Goal: Task Accomplishment & Management: Use online tool/utility

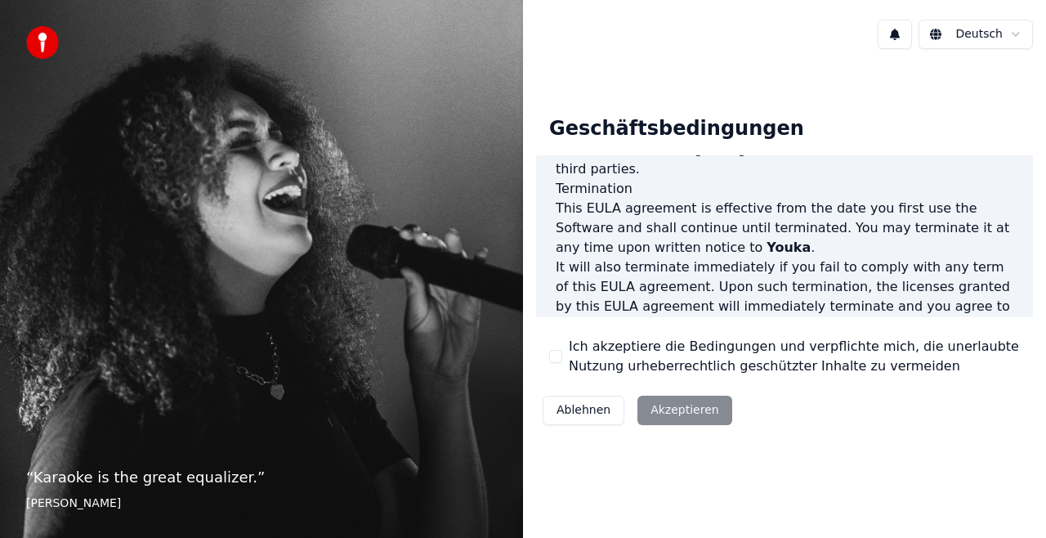
scroll to position [1192, 0]
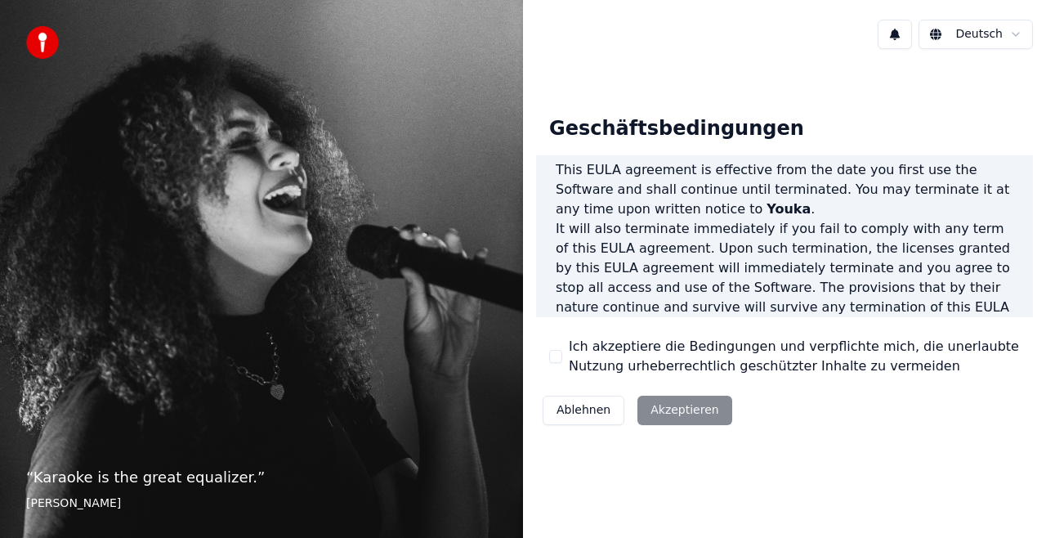
click at [552, 357] on button "Ich akzeptiere die Bedingungen und verpflichte mich, die unerlaubte Nutzung urh…" at bounding box center [555, 356] width 13 height 13
click at [693, 407] on button "Akzeptieren" at bounding box center [684, 410] width 94 height 29
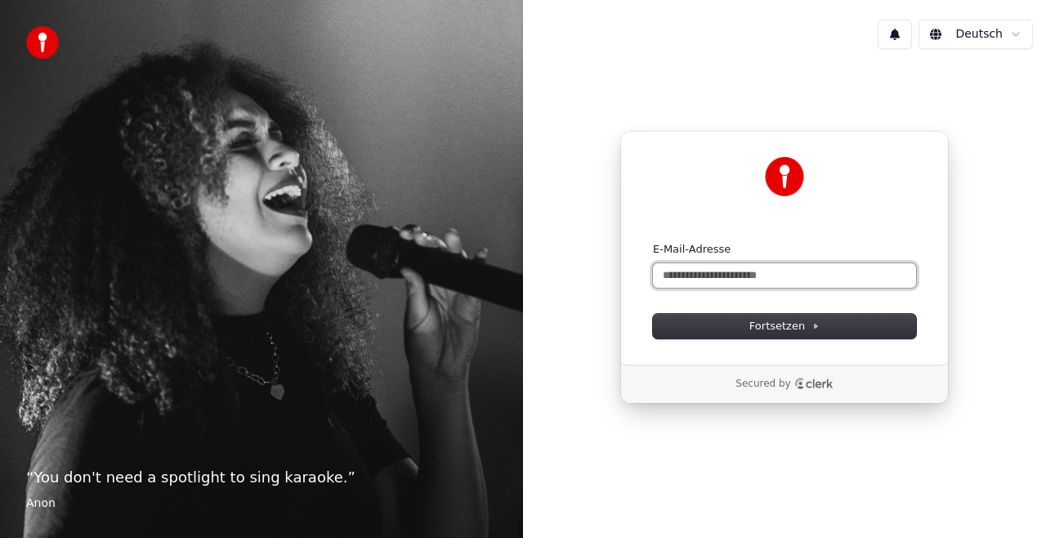
click at [732, 277] on input "E-Mail-Adresse" at bounding box center [784, 275] width 263 height 25
click at [709, 276] on input "**********" at bounding box center [784, 275] width 263 height 25
click at [740, 275] on input "**********" at bounding box center [784, 275] width 263 height 25
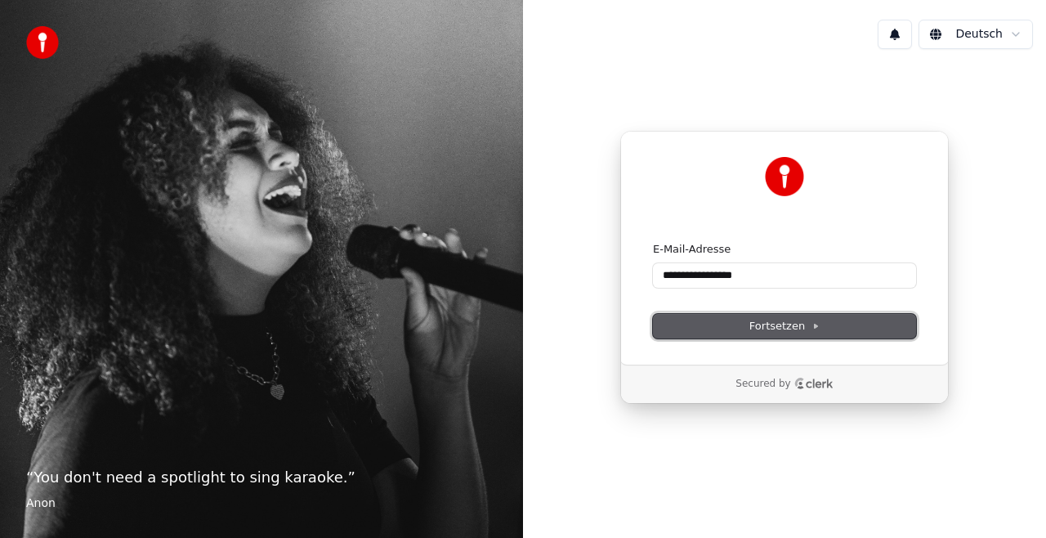
click at [729, 326] on button "Fortsetzen" at bounding box center [784, 326] width 263 height 25
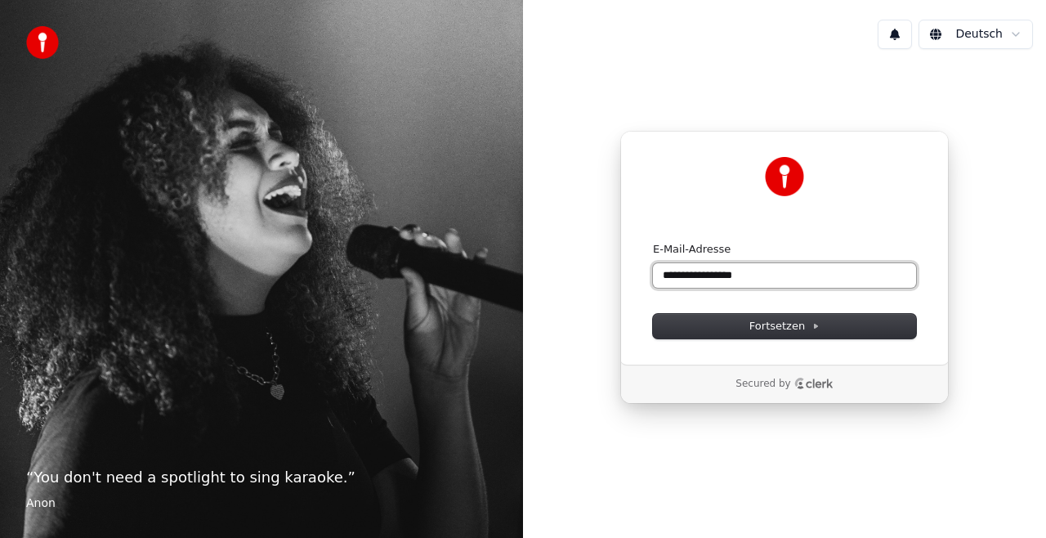
click at [713, 275] on input "**********" at bounding box center [784, 275] width 263 height 25
click at [709, 276] on input "**********" at bounding box center [784, 275] width 263 height 25
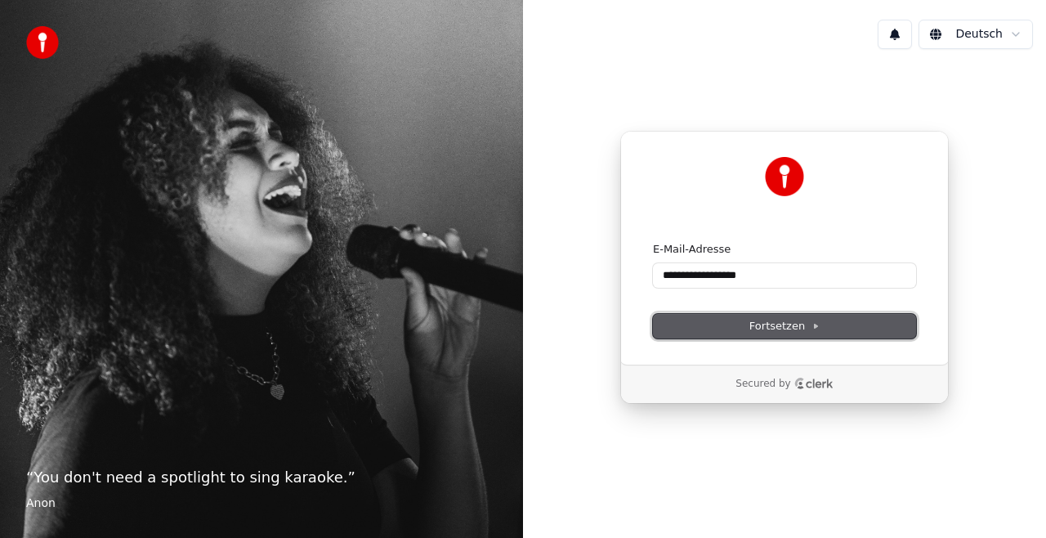
click at [743, 325] on button "Fortsetzen" at bounding box center [784, 326] width 263 height 25
type input "**********"
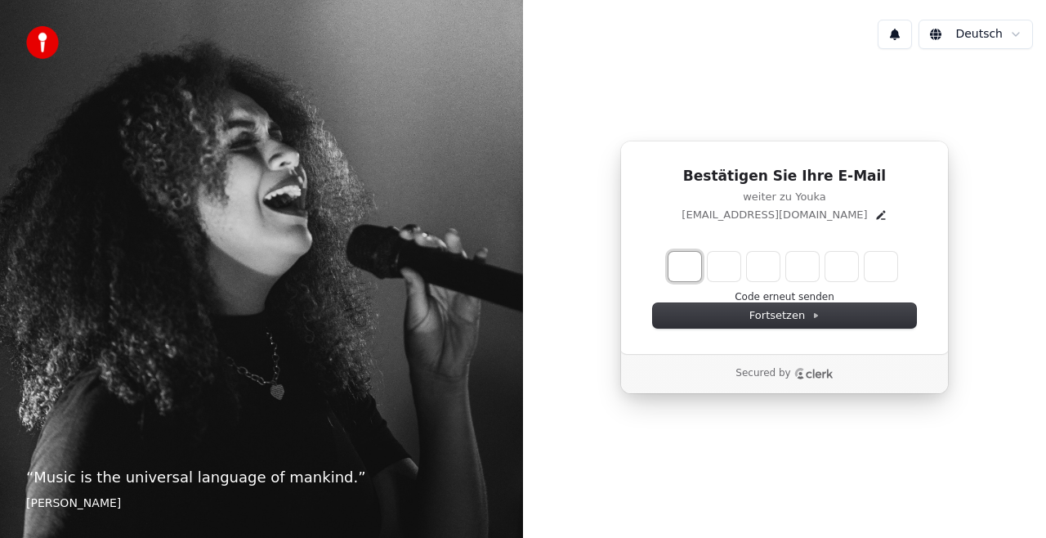
type input "*"
type input "**"
type input "*"
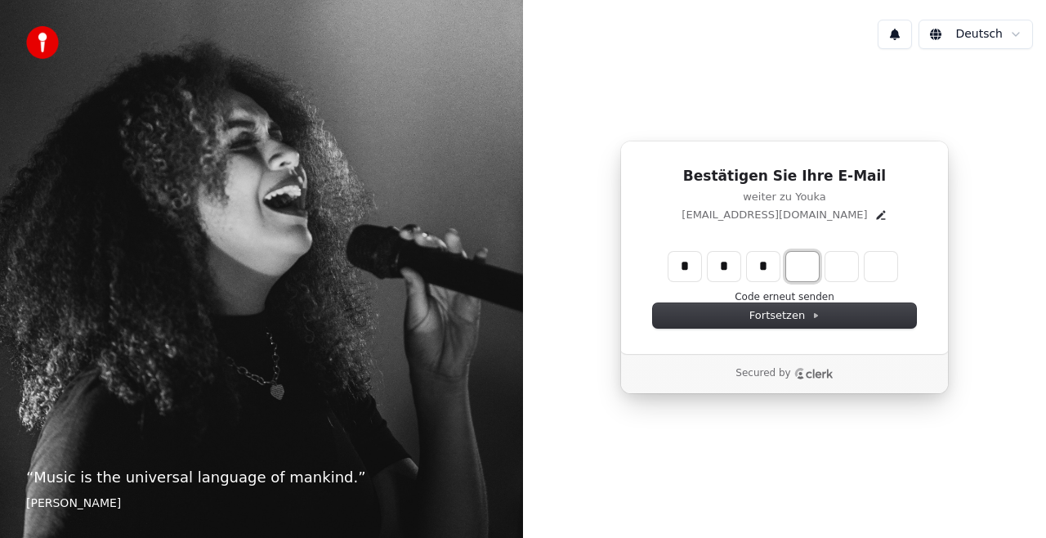
type input "***"
type input "*"
type input "****"
type input "*"
type input "******"
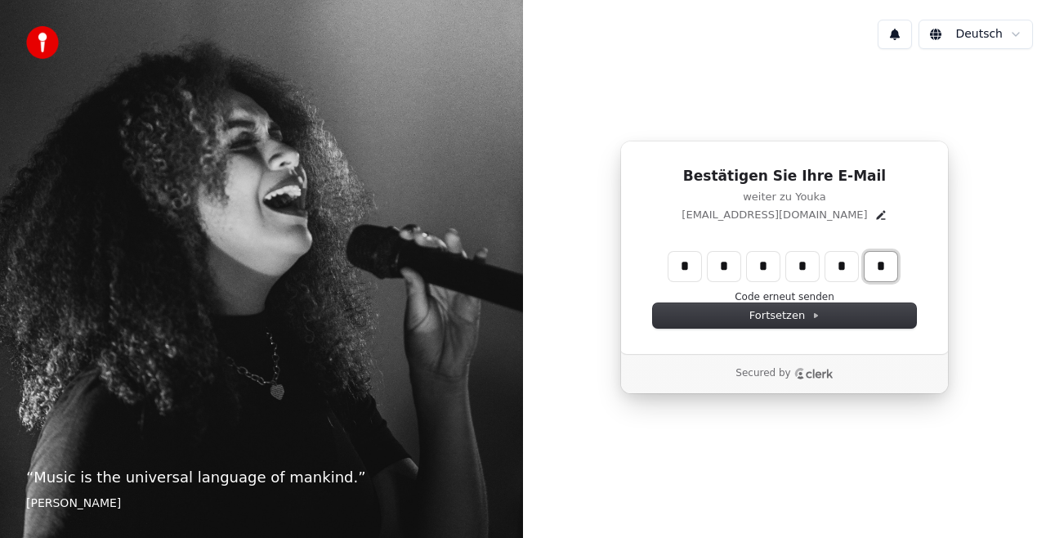
type input "*"
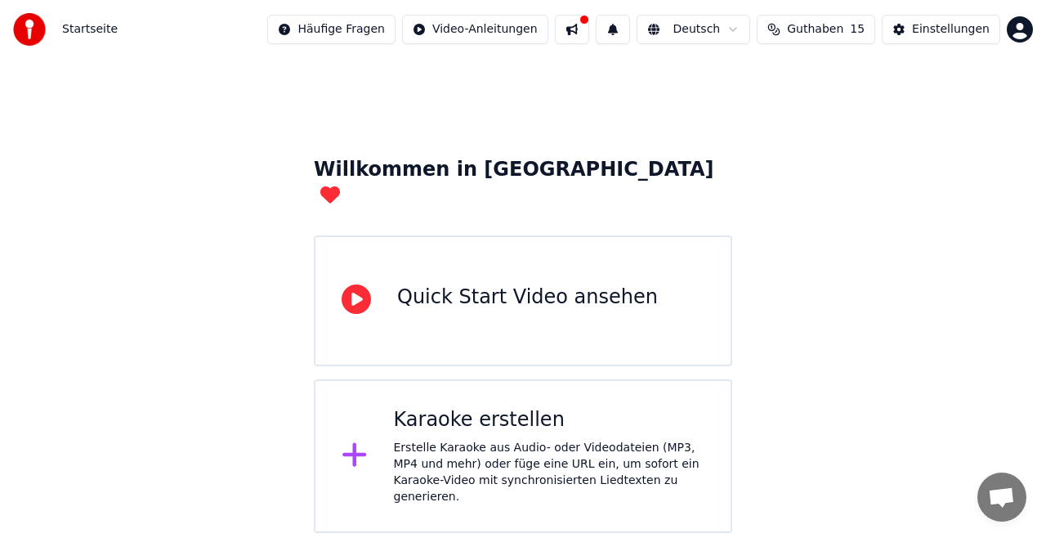
click at [471, 284] on div "Quick Start Video ansehen" at bounding box center [527, 297] width 261 height 26
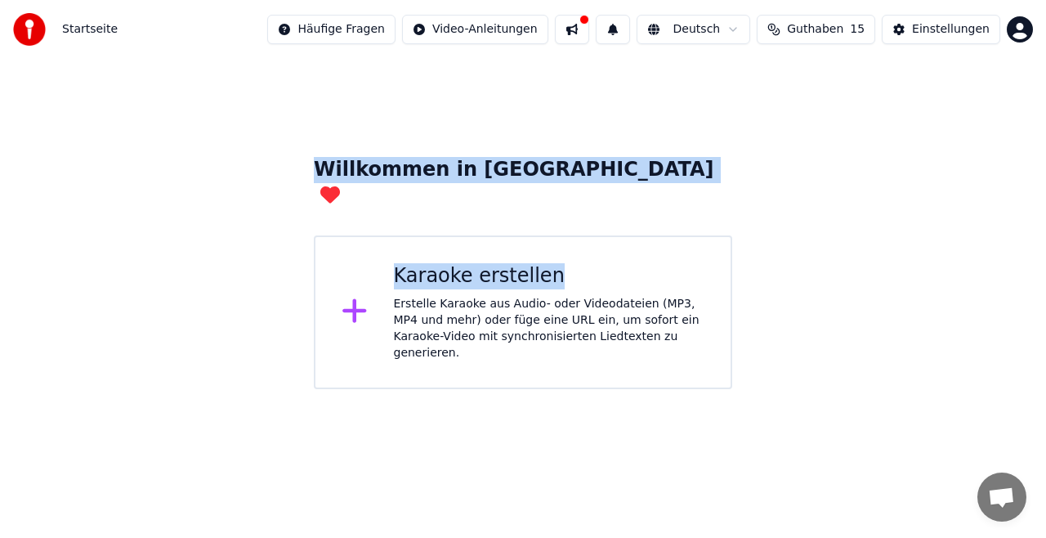
drag, startPoint x: 603, startPoint y: 232, endPoint x: 751, endPoint y: 32, distance: 249.0
click at [751, 32] on div "Startseite Häufige Fragen Video-Anleitungen Deutsch Guthaben 15 Einstellungen W…" at bounding box center [523, 194] width 1046 height 389
click at [37, 23] on img at bounding box center [29, 29] width 33 height 33
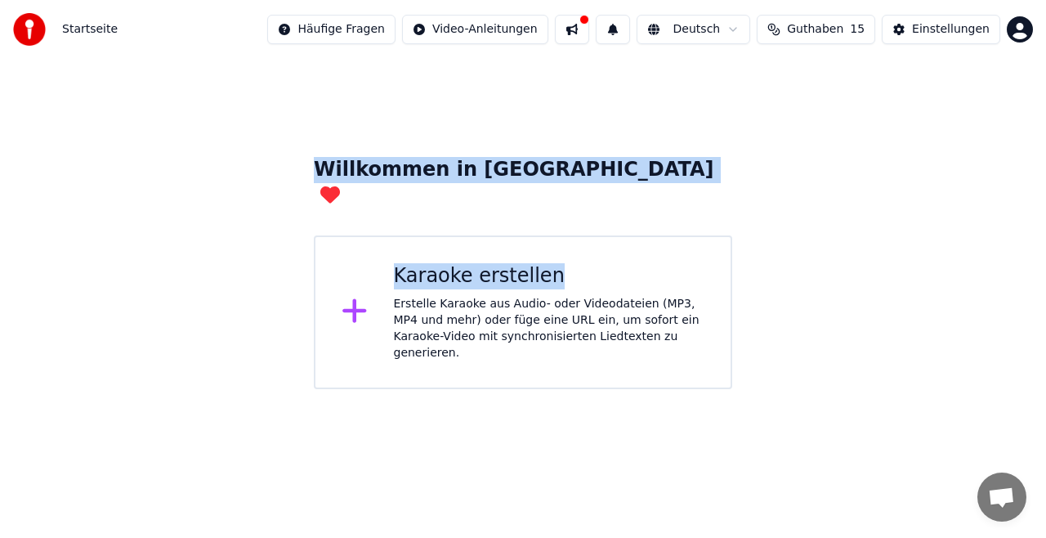
click at [37, 23] on img at bounding box center [29, 29] width 33 height 33
click at [497, 37] on html "Startseite Häufige Fragen Video-Anleitungen Deutsch Guthaben 15 Einstellungen W…" at bounding box center [523, 194] width 1046 height 389
click at [497, 67] on div "Schnellstart-Anleitung" at bounding box center [514, 64] width 150 height 26
click at [953, 5] on div "Startseite Häufige Fragen Video-Anleitungen Deutsch Guthaben 15 Einstellungen" at bounding box center [523, 29] width 1046 height 59
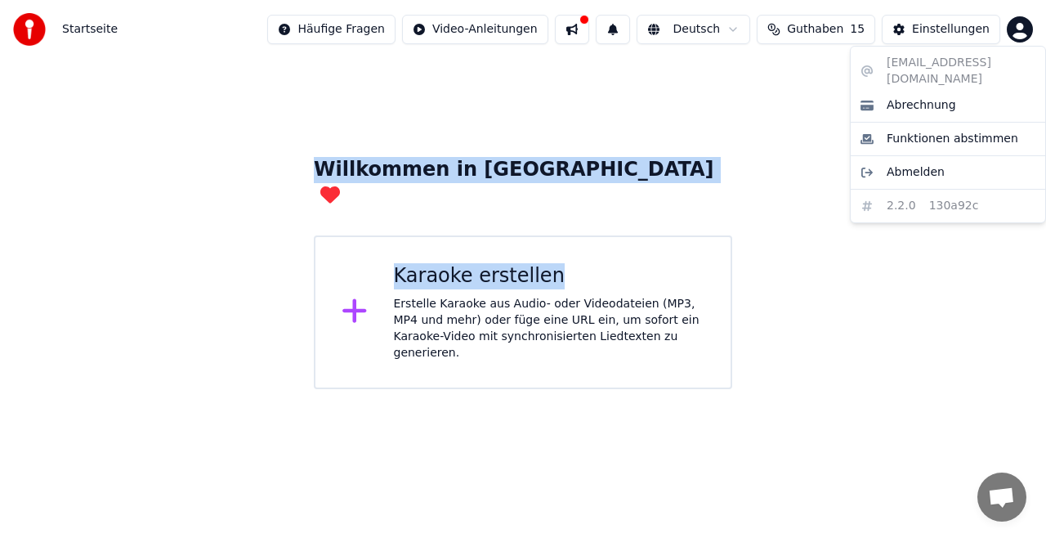
click at [1013, 32] on html "Startseite Häufige Fragen Video-Anleitungen Deutsch Guthaben 15 Einstellungen W…" at bounding box center [523, 194] width 1046 height 389
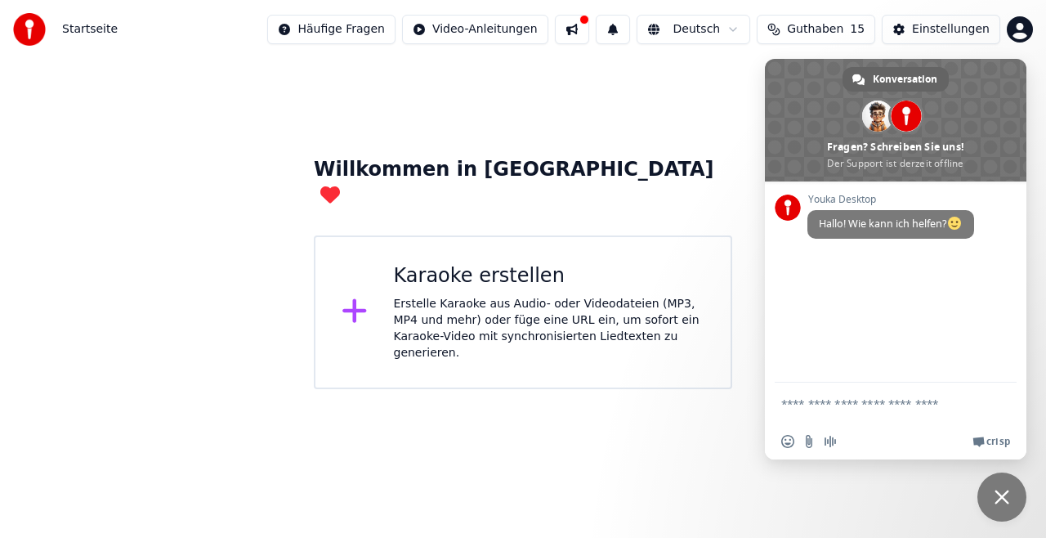
click at [552, 308] on div "Erstelle Karaoke aus Audio- oder Videodateien (MP3, MP4 und mehr) oder füge ein…" at bounding box center [549, 328] width 311 height 65
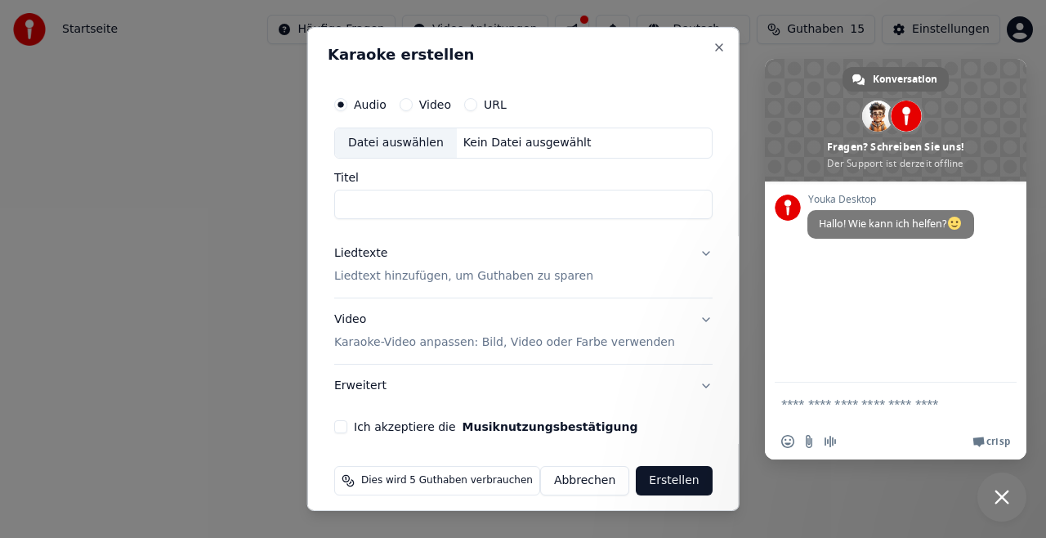
click at [552, 308] on body "Startseite Häufige Fragen Video-Anleitungen Deutsch Guthaben 15 Einstellungen W…" at bounding box center [523, 194] width 1046 height 389
click at [552, 308] on button "Video Karaoke-Video anpassen: Bild, Video oder Farbe verwenden" at bounding box center [523, 330] width 378 height 65
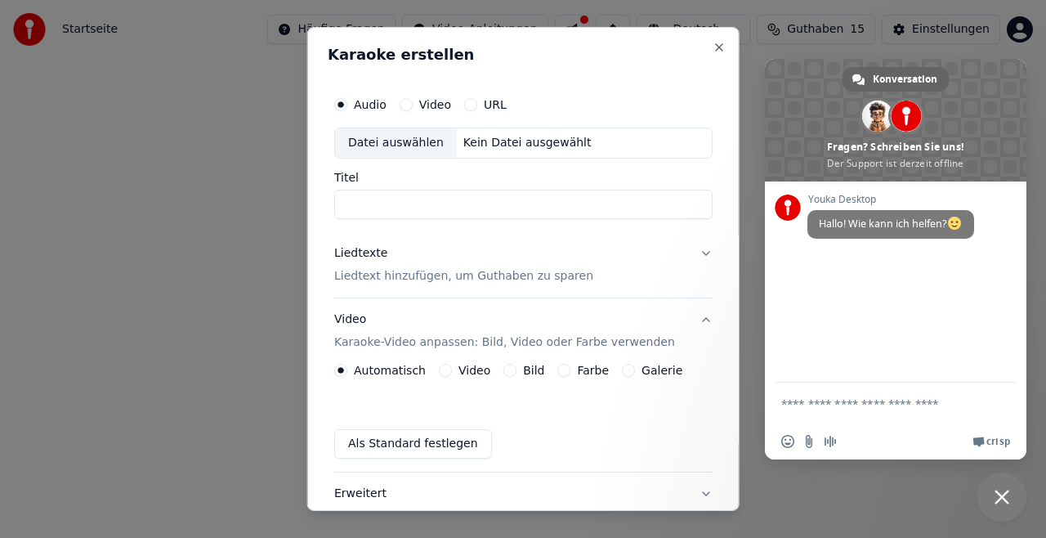
click at [552, 308] on button "Video Karaoke-Video anpassen: Bild, Video oder Farbe verwenden" at bounding box center [523, 330] width 378 height 65
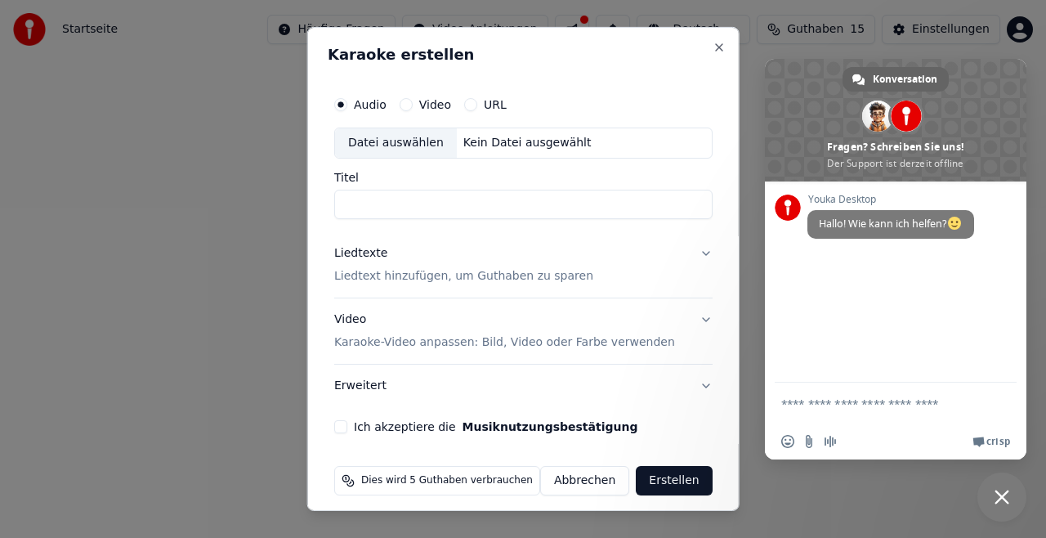
click at [688, 252] on button "Liedtexte Liedtext hinzufügen, um Guthaben zu sparen" at bounding box center [523, 264] width 378 height 65
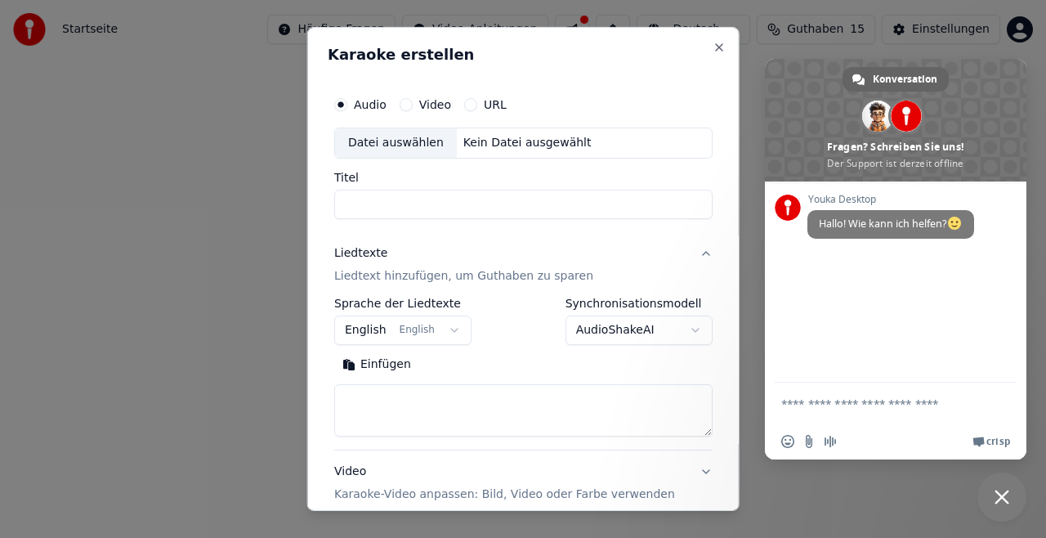
click at [683, 253] on button "Liedtexte Liedtext hinzufügen, um Guthaben zu sparen" at bounding box center [523, 264] width 378 height 65
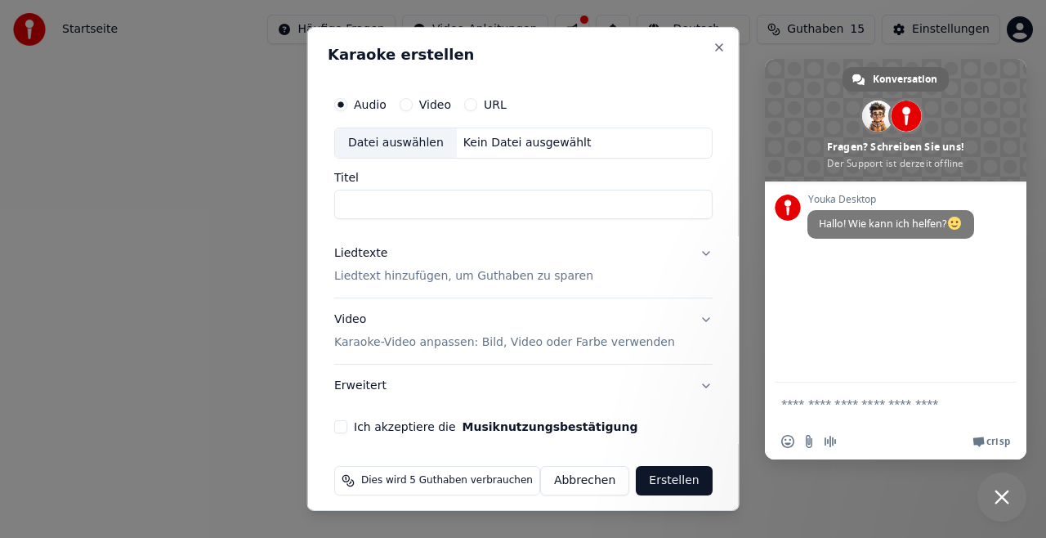
click at [412, 110] on button "Video" at bounding box center [405, 104] width 13 height 13
click at [471, 103] on button "URL" at bounding box center [470, 104] width 13 height 13
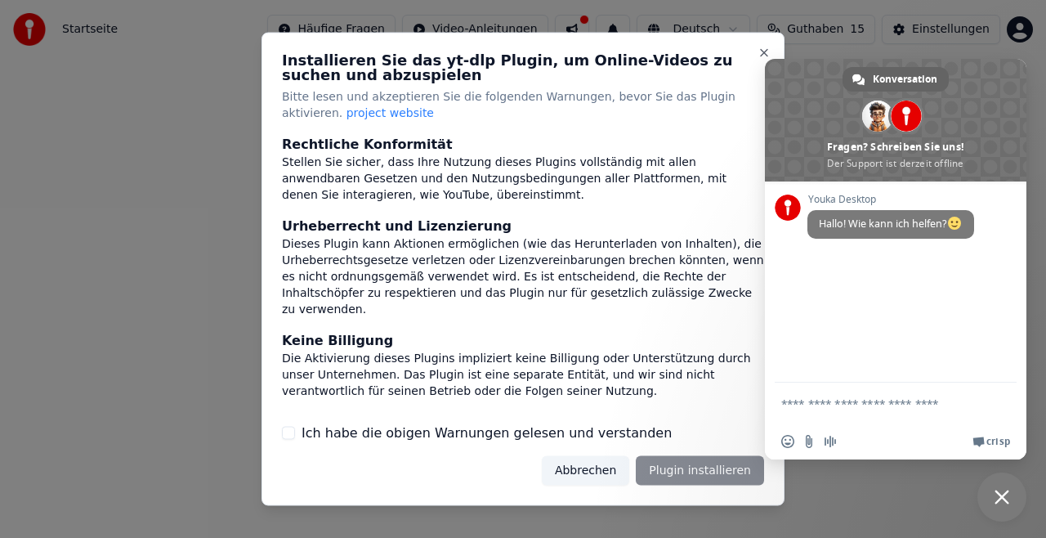
click at [703, 469] on div "Abbrechen Plugin installieren" at bounding box center [653, 469] width 222 height 29
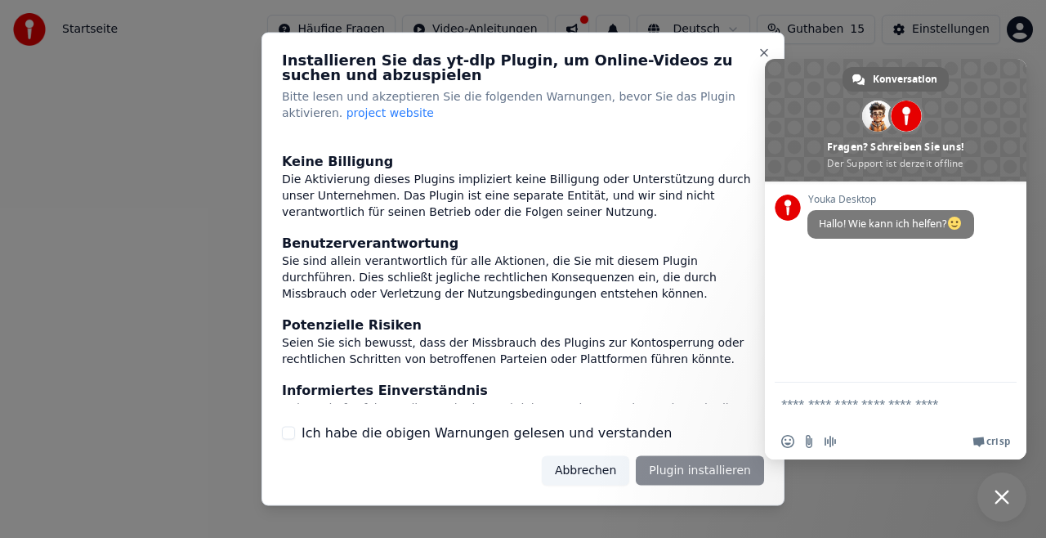
scroll to position [208, 0]
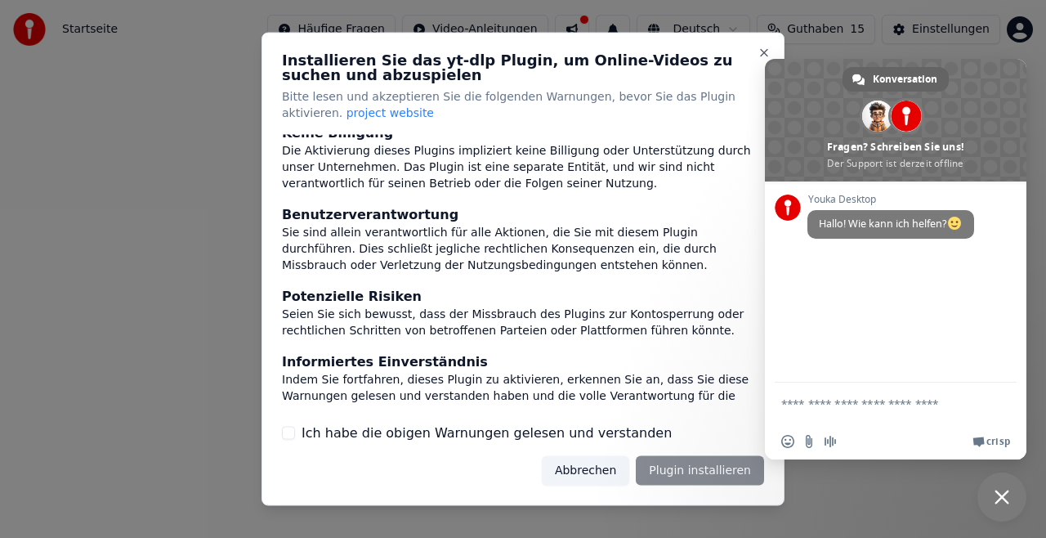
click at [484, 430] on label "Ich habe die obigen Warnungen gelesen und verstanden" at bounding box center [487, 433] width 370 height 20
click at [295, 430] on button "Ich habe die obigen Warnungen gelesen und verstanden" at bounding box center [288, 432] width 13 height 13
click at [704, 462] on button "Plugin installieren" at bounding box center [700, 469] width 128 height 29
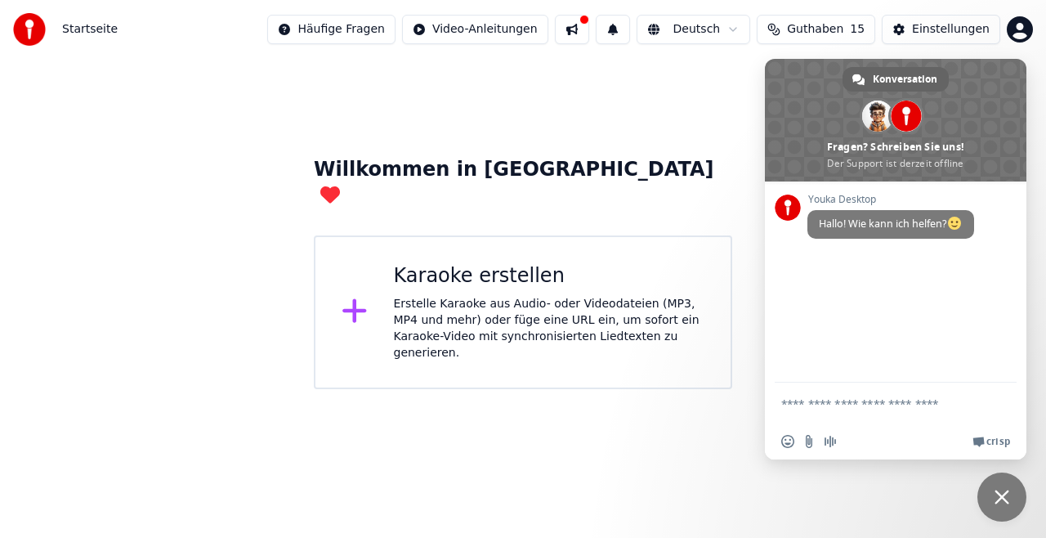
click at [527, 268] on div "Karaoke erstellen Erstelle Karaoke aus Audio- oder Videodateien (MP3, MP4 und m…" at bounding box center [549, 312] width 311 height 98
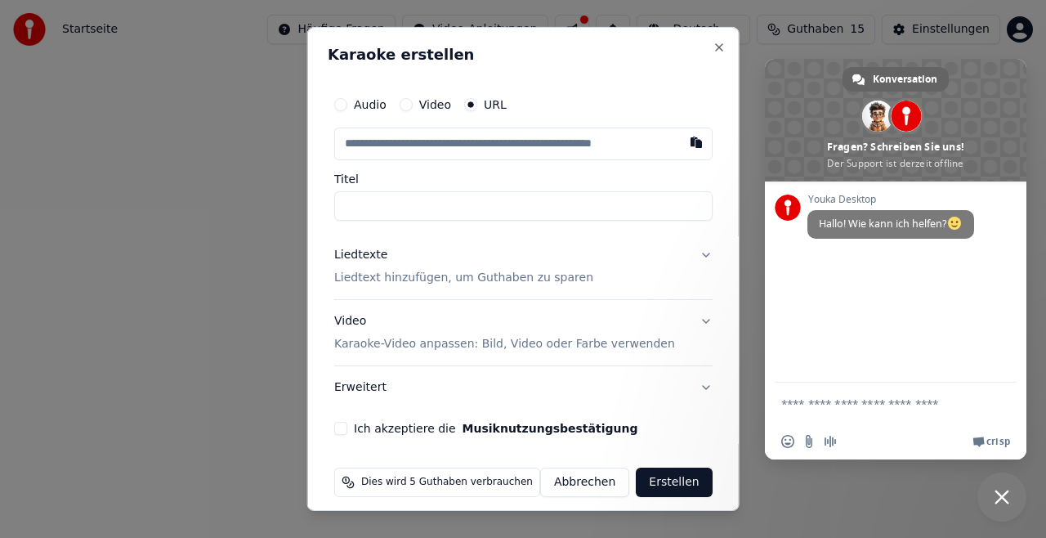
click at [527, 268] on body "Startseite Häufige Fragen Video-Anleitungen Deutsch Guthaben 15 Einstellungen W…" at bounding box center [523, 194] width 1046 height 389
click at [527, 268] on div "Liedtexte Liedtext hinzufügen, um Guthaben zu sparen" at bounding box center [463, 266] width 259 height 39
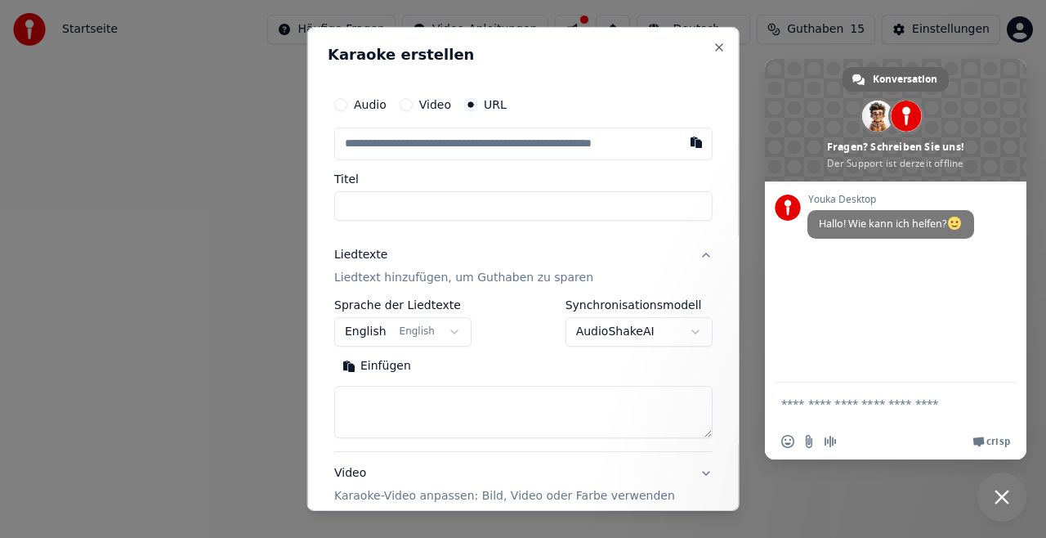
click at [494, 149] on input "text" at bounding box center [523, 143] width 378 height 33
paste input "**********"
type input "**********"
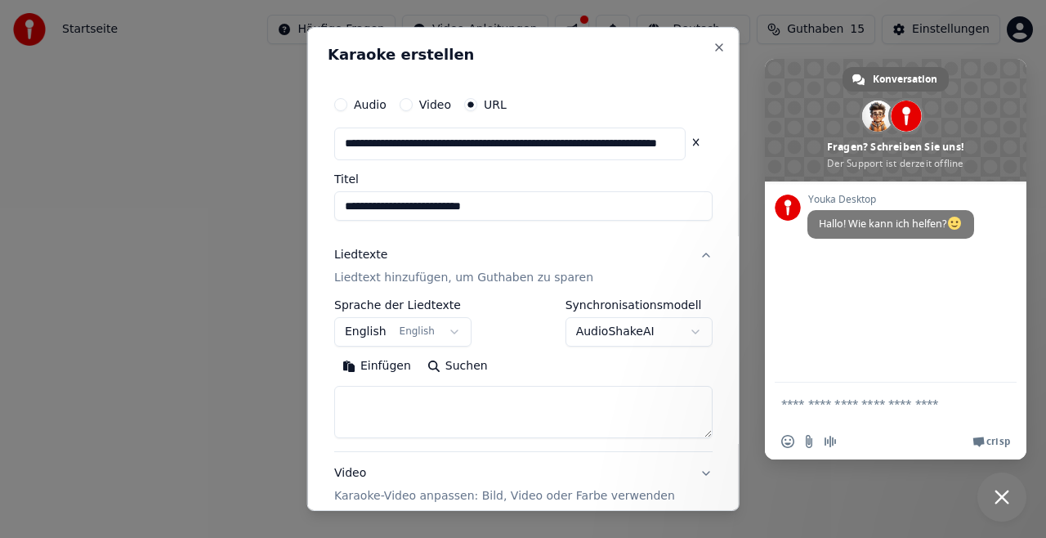
type input "**********"
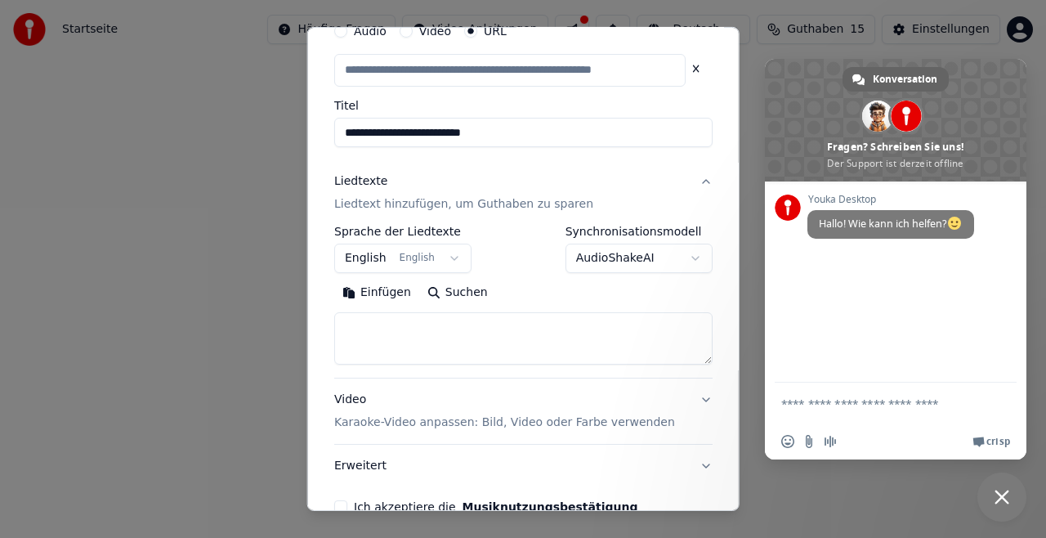
scroll to position [163, 0]
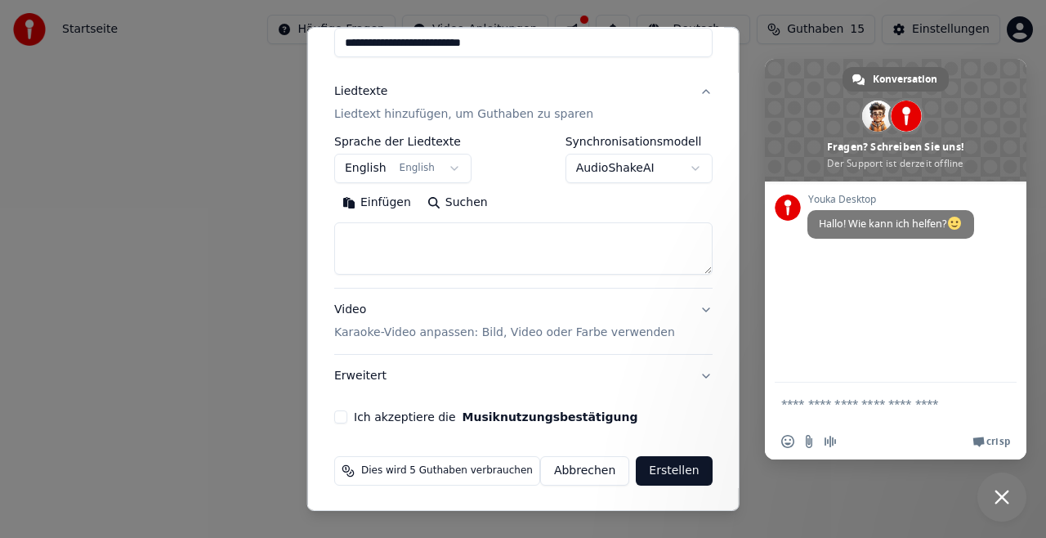
click at [642, 477] on button "Erstellen" at bounding box center [674, 470] width 76 height 29
type input "**********"
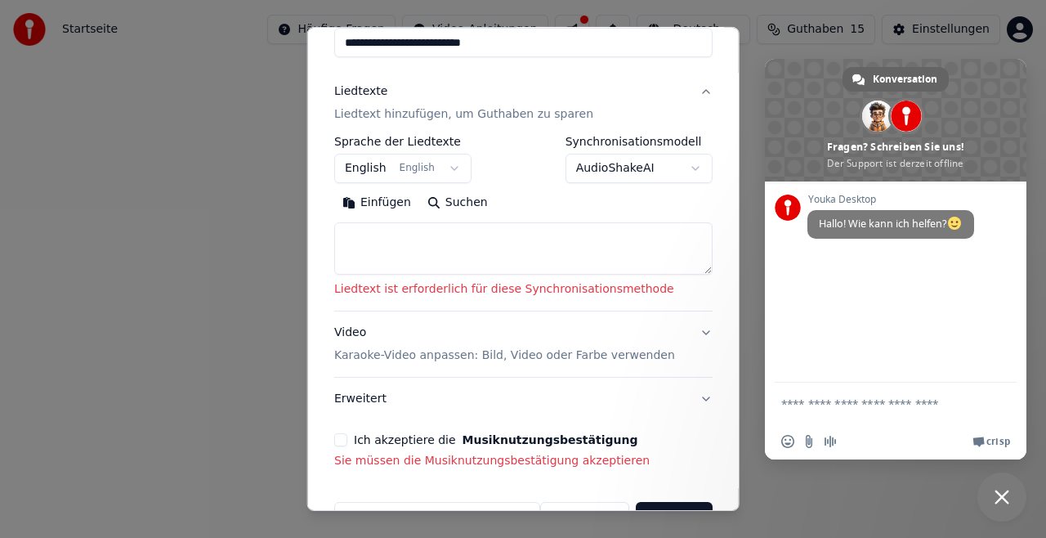
scroll to position [209, 0]
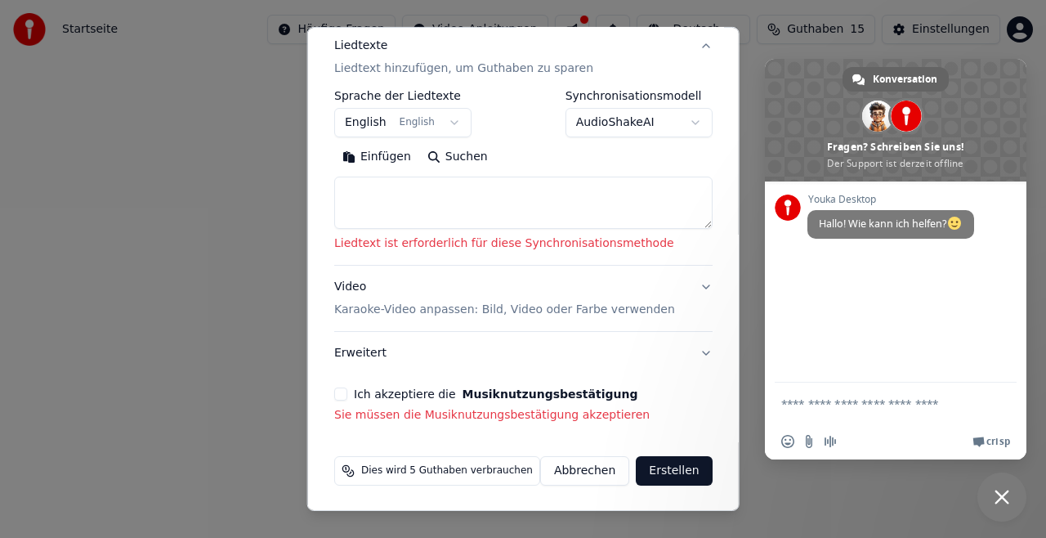
click at [476, 203] on textarea at bounding box center [523, 203] width 378 height 52
paste textarea "**********"
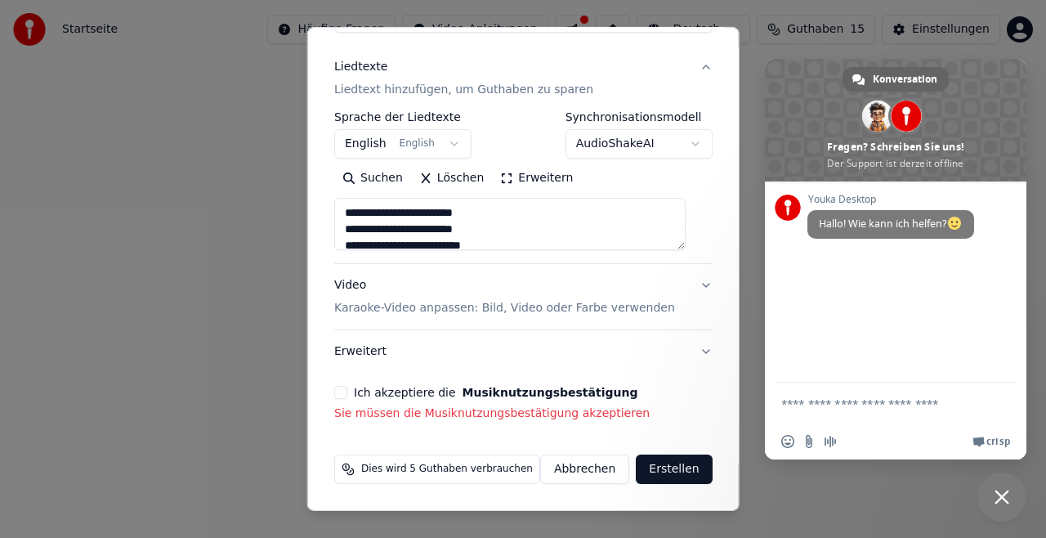
scroll to position [186, 0]
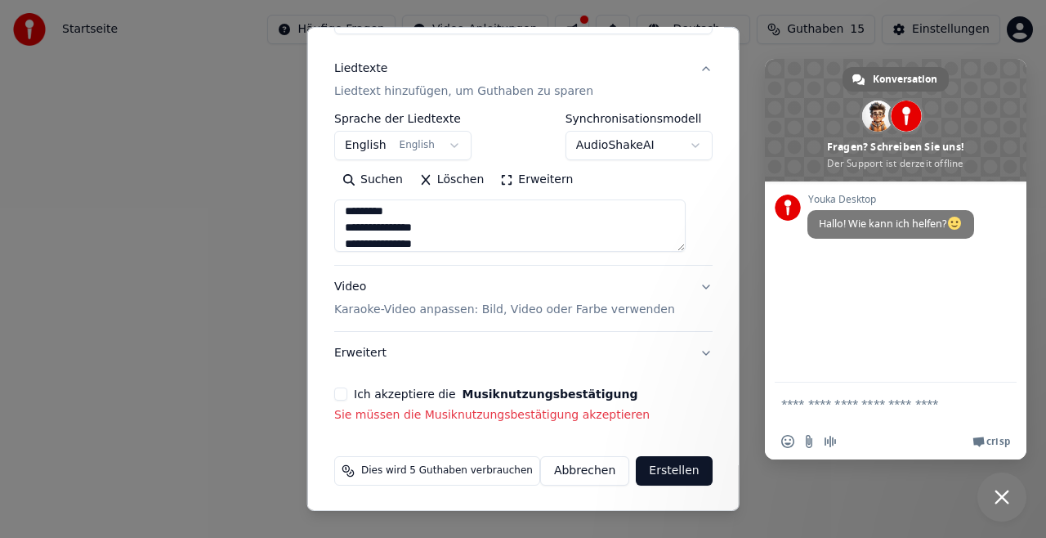
type textarea "**********"
click at [335, 391] on div "**********" at bounding box center [523, 162] width 391 height 535
click at [347, 395] on button "Ich akzeptiere die Musiknutzungsbestätigung" at bounding box center [340, 393] width 13 height 13
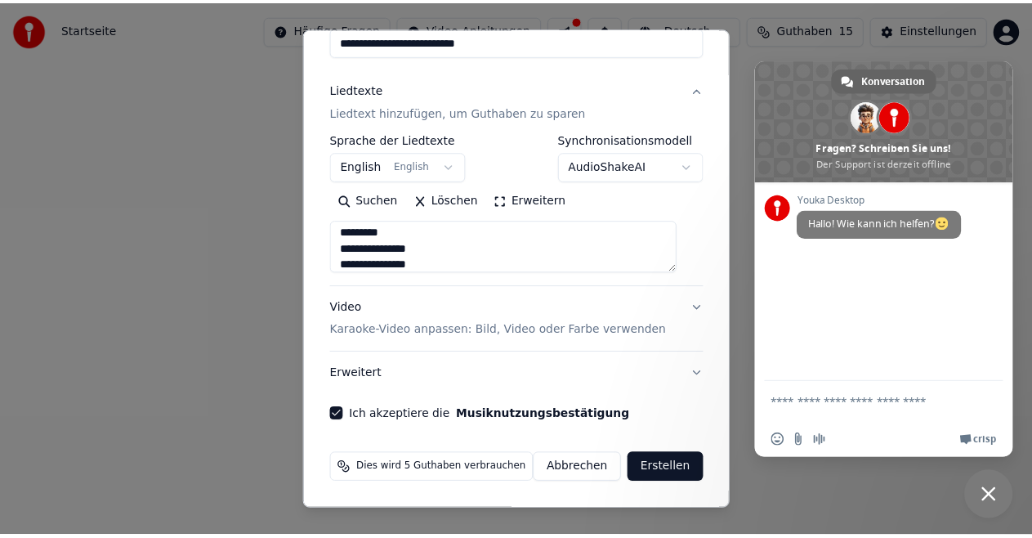
scroll to position [163, 0]
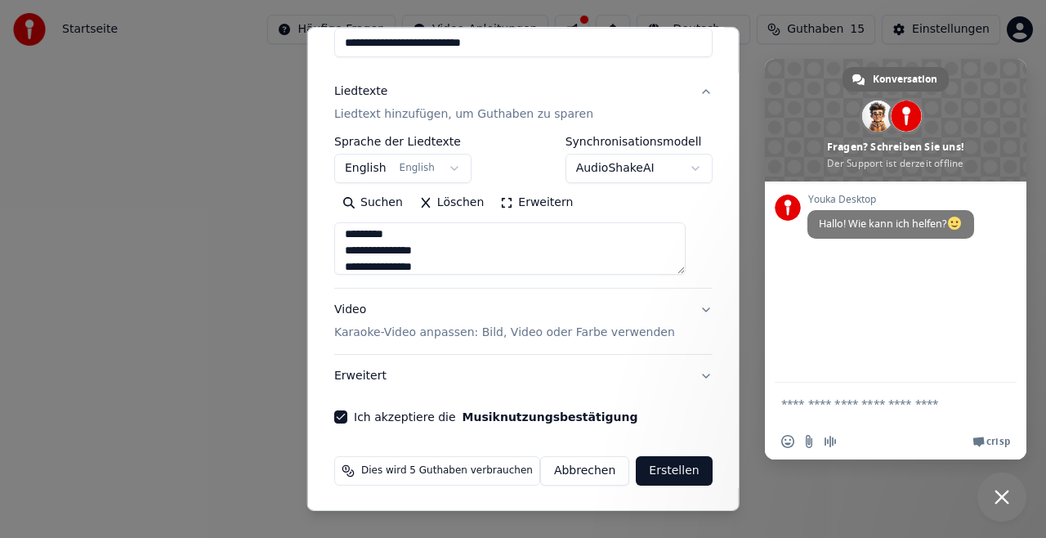
click at [645, 472] on button "Erstellen" at bounding box center [674, 470] width 76 height 29
select select "**"
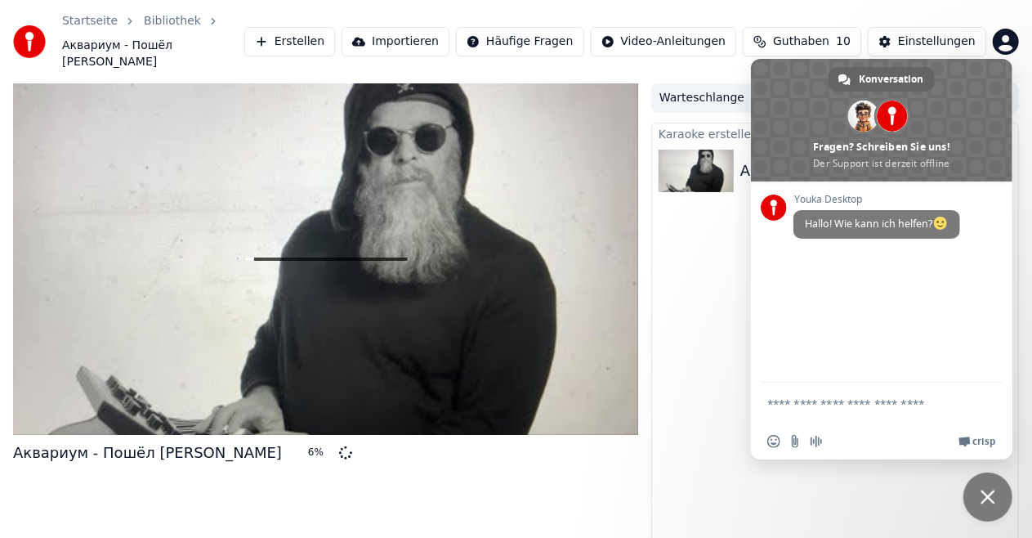
click at [990, 495] on span "Chat schließen" at bounding box center [988, 497] width 15 height 15
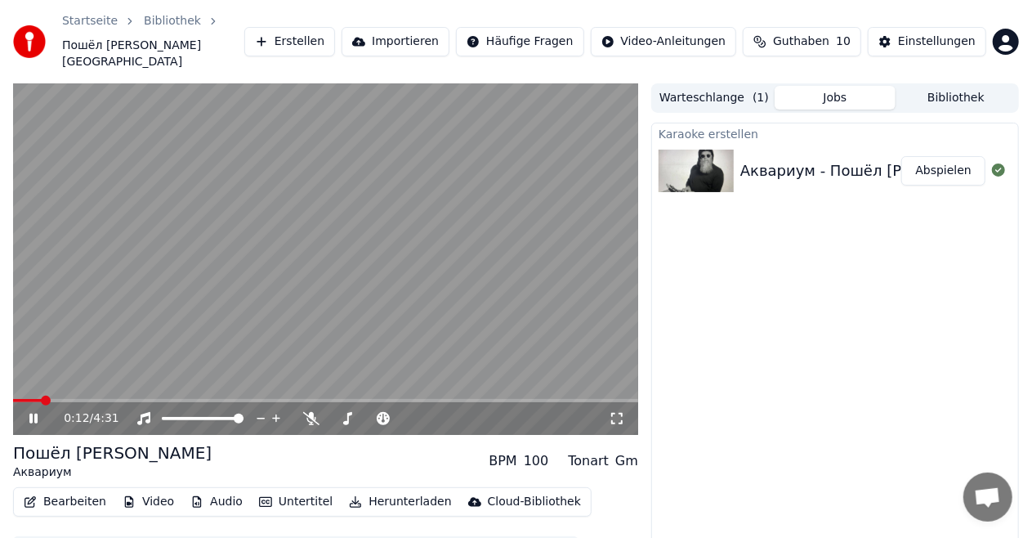
click at [610, 412] on icon at bounding box center [617, 418] width 16 height 13
click at [615, 412] on icon at bounding box center [617, 418] width 16 height 13
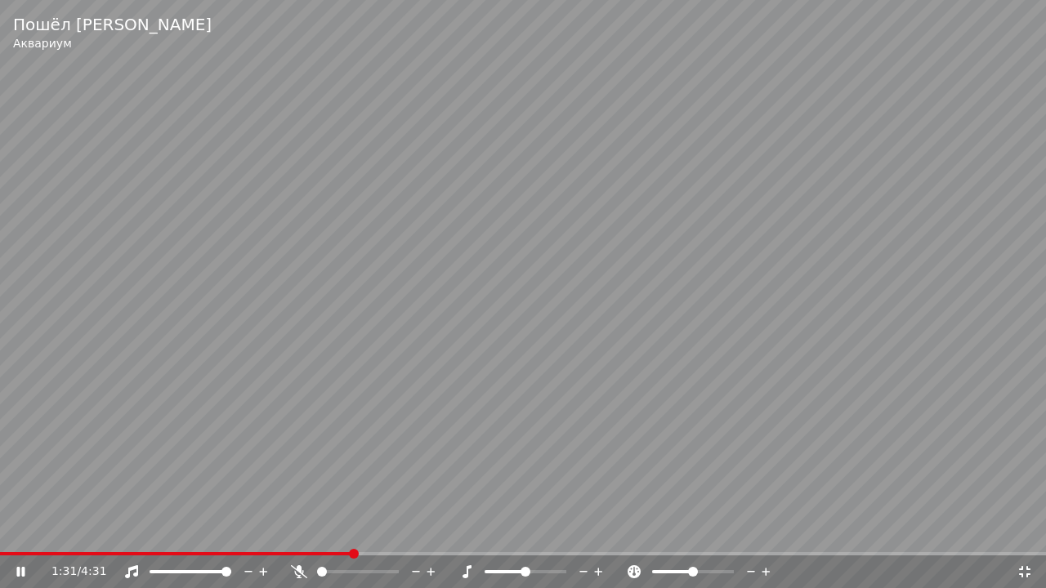
click at [298, 537] on icon at bounding box center [299, 572] width 16 height 13
click at [297, 537] on icon at bounding box center [299, 572] width 16 height 13
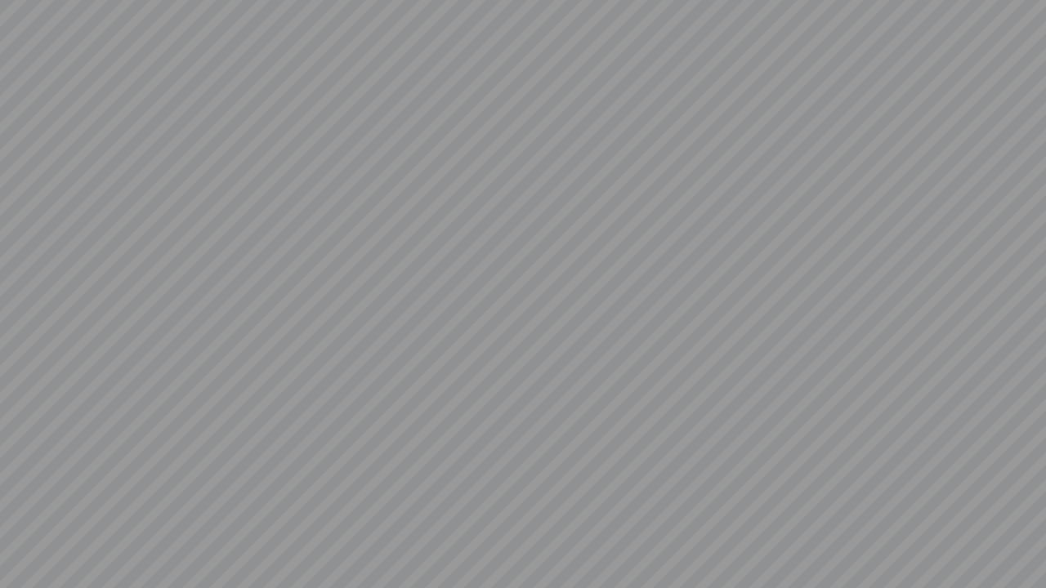
click at [297, 537] on video at bounding box center [523, 294] width 1046 height 588
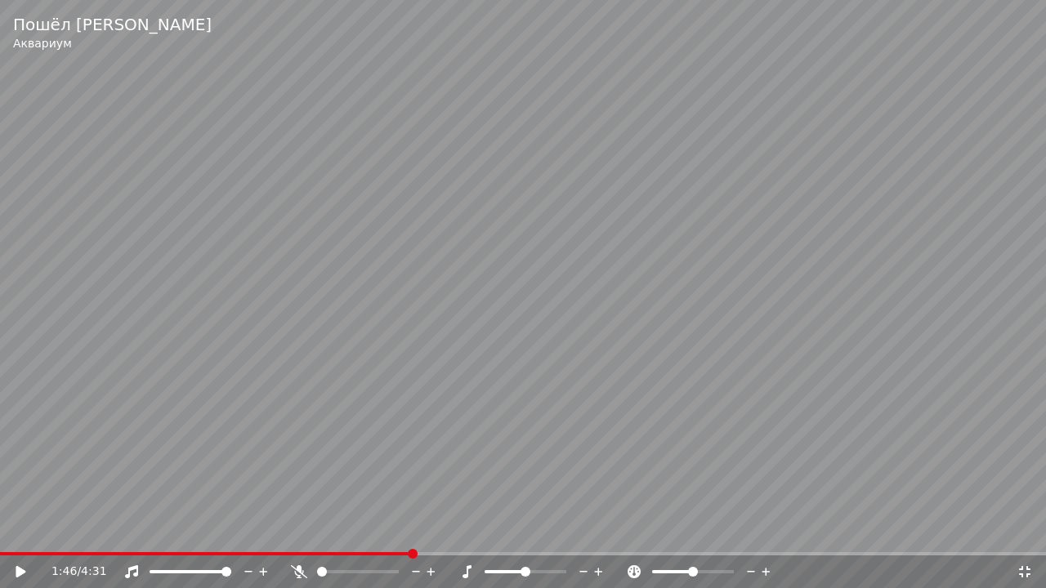
click at [809, 114] on video at bounding box center [523, 294] width 1046 height 588
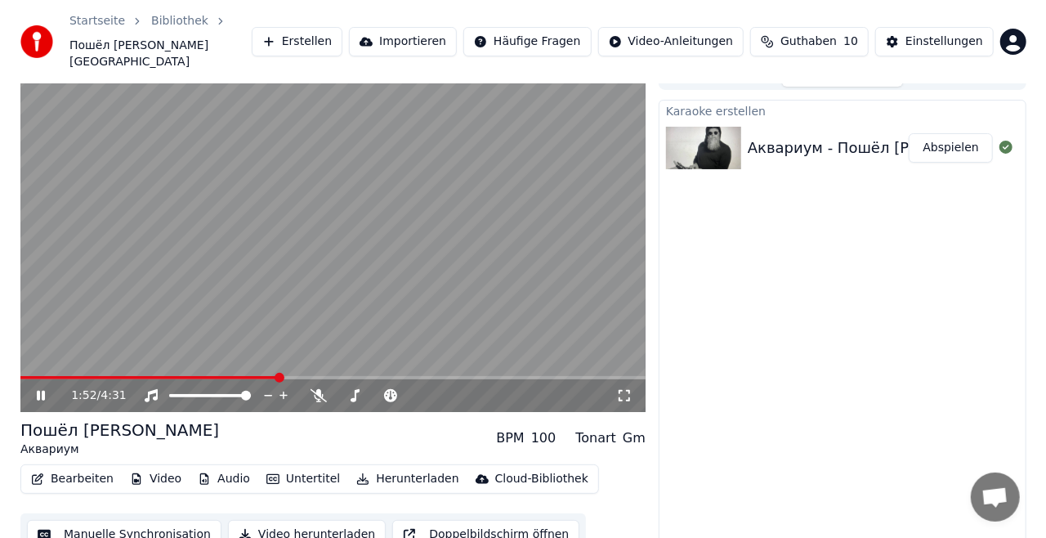
scroll to position [25, 0]
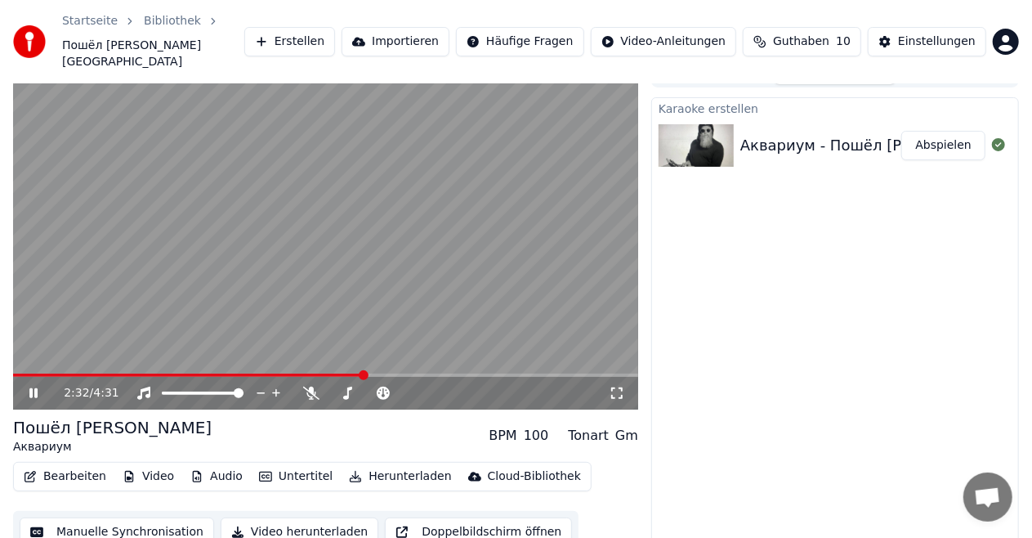
click at [67, 465] on button "Bearbeiten" at bounding box center [65, 476] width 96 height 23
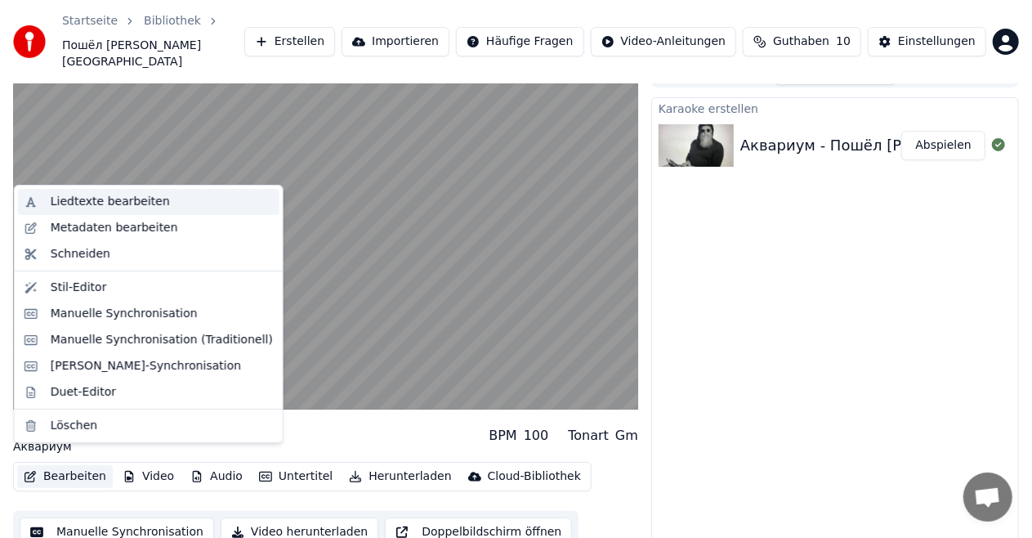
click at [98, 200] on div "Liedtexte bearbeiten" at bounding box center [110, 202] width 119 height 16
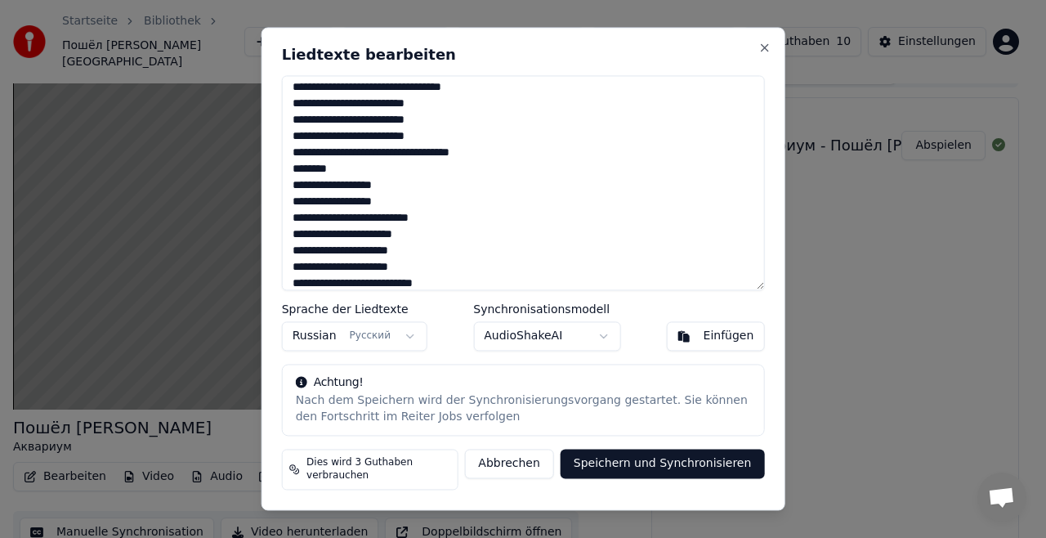
scroll to position [142, 0]
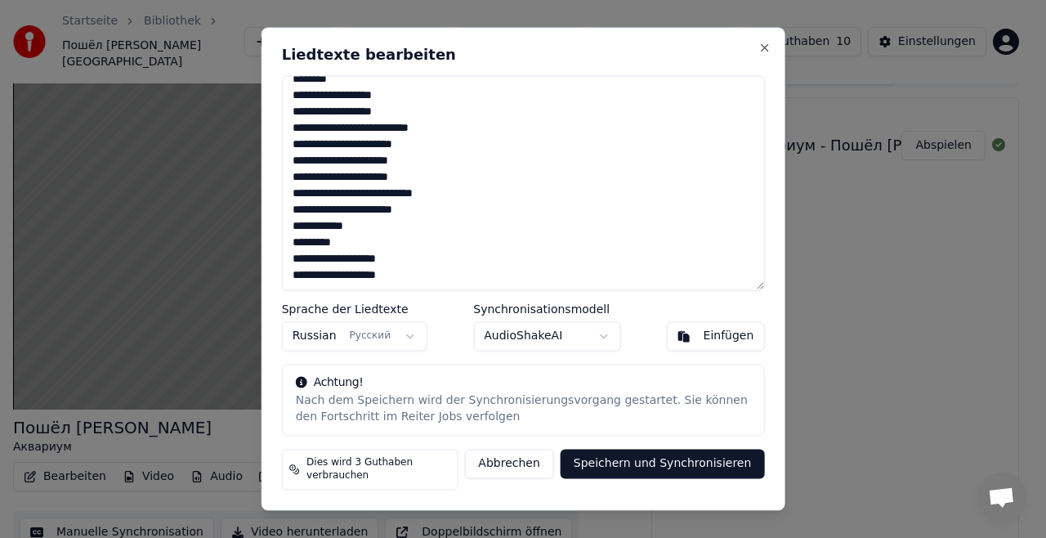
drag, startPoint x: 294, startPoint y: 189, endPoint x: 443, endPoint y: 221, distance: 152.1
click at [443, 221] on textarea "**********" at bounding box center [523, 182] width 483 height 215
drag, startPoint x: 289, startPoint y: 96, endPoint x: 486, endPoint y: 441, distance: 397.2
click at [486, 441] on div "**********" at bounding box center [524, 268] width 524 height 483
paste textarea "**********"
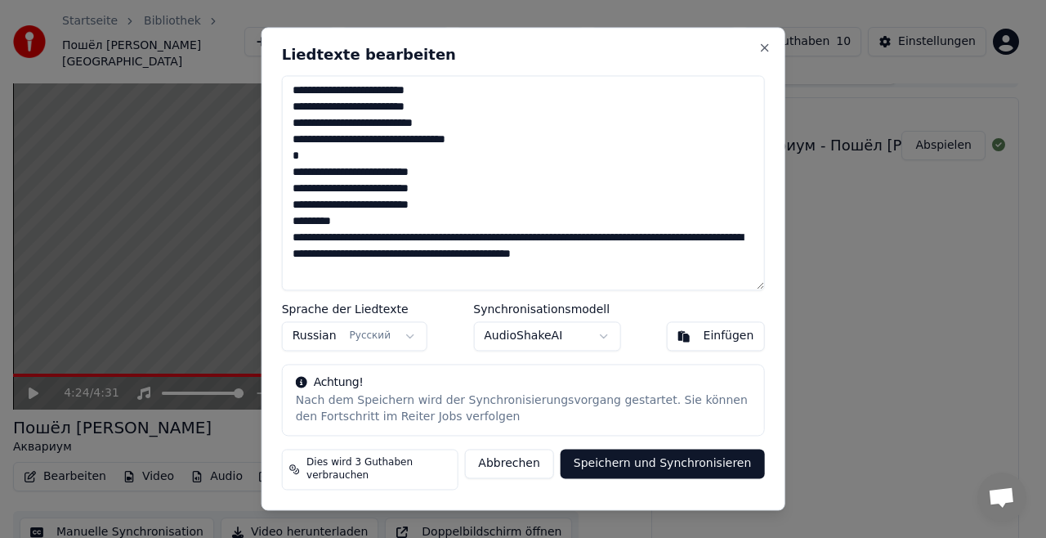
scroll to position [11, 0]
type textarea "**********"
drag, startPoint x: 292, startPoint y: 86, endPoint x: 490, endPoint y: 371, distance: 347.1
click at [490, 371] on div "**********" at bounding box center [524, 268] width 524 height 483
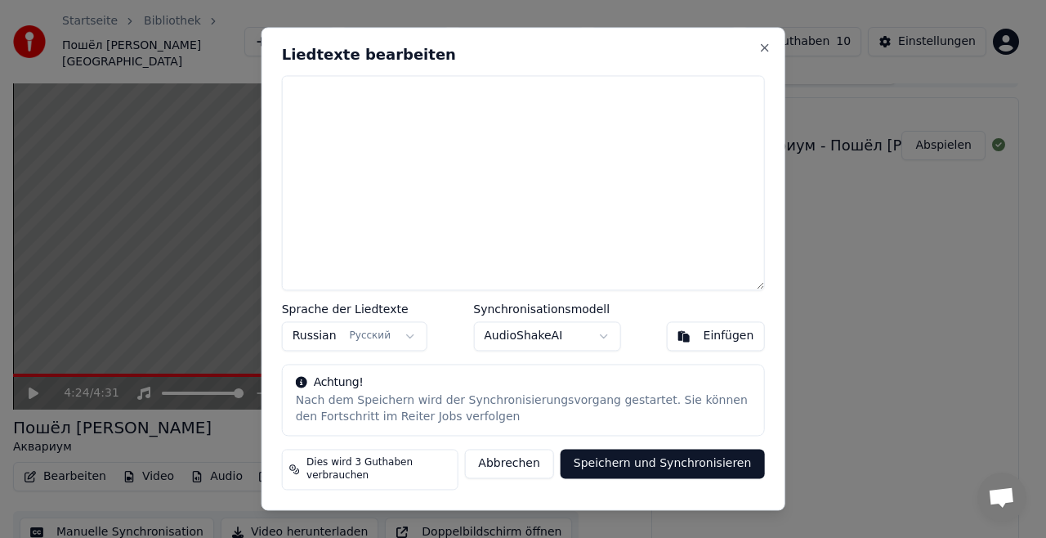
scroll to position [0, 0]
paste textarea "**********"
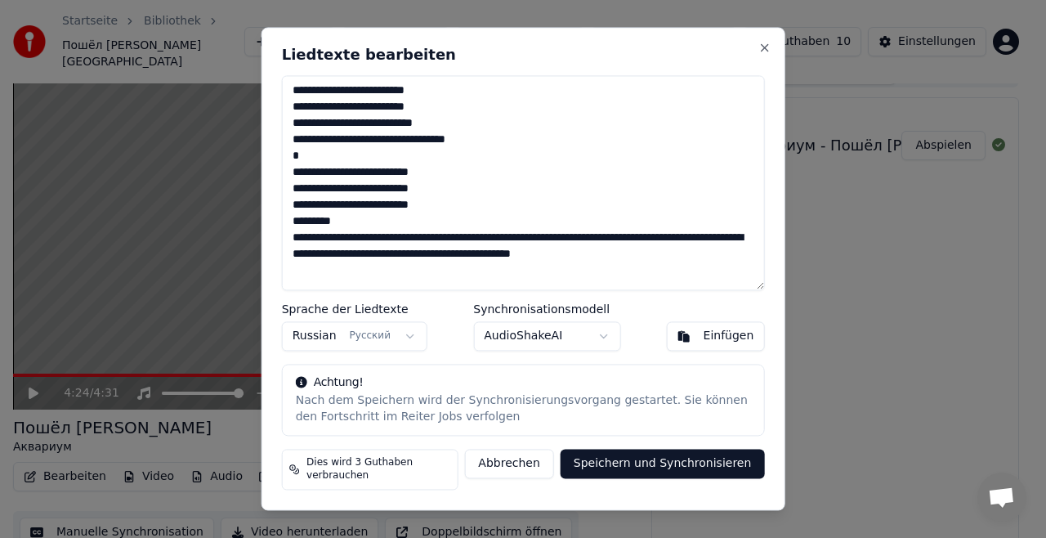
scroll to position [11, 0]
drag, startPoint x: 288, startPoint y: 92, endPoint x: 492, endPoint y: 344, distance: 324.8
click at [492, 344] on div "**********" at bounding box center [524, 268] width 524 height 483
paste textarea "**********"
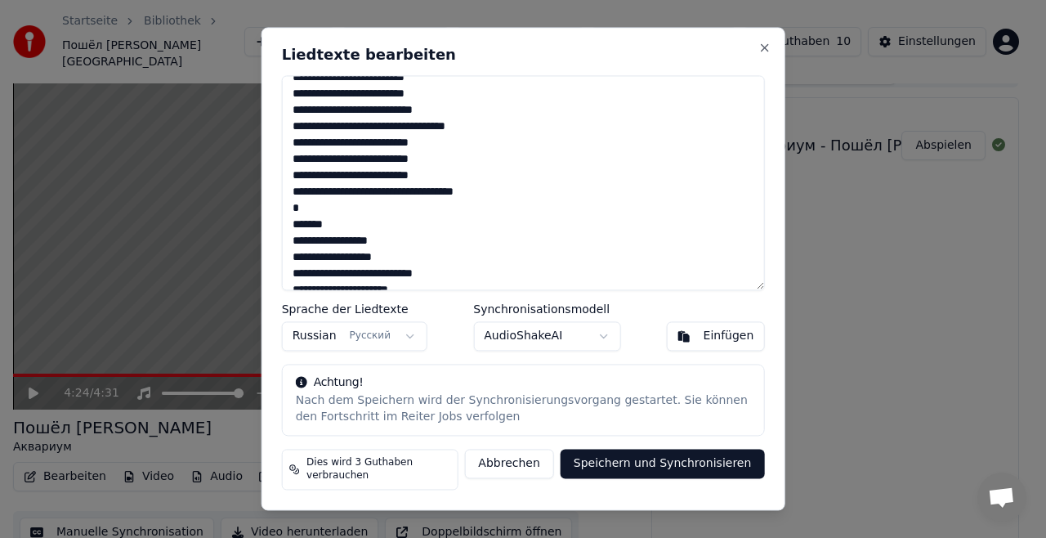
scroll to position [0, 0]
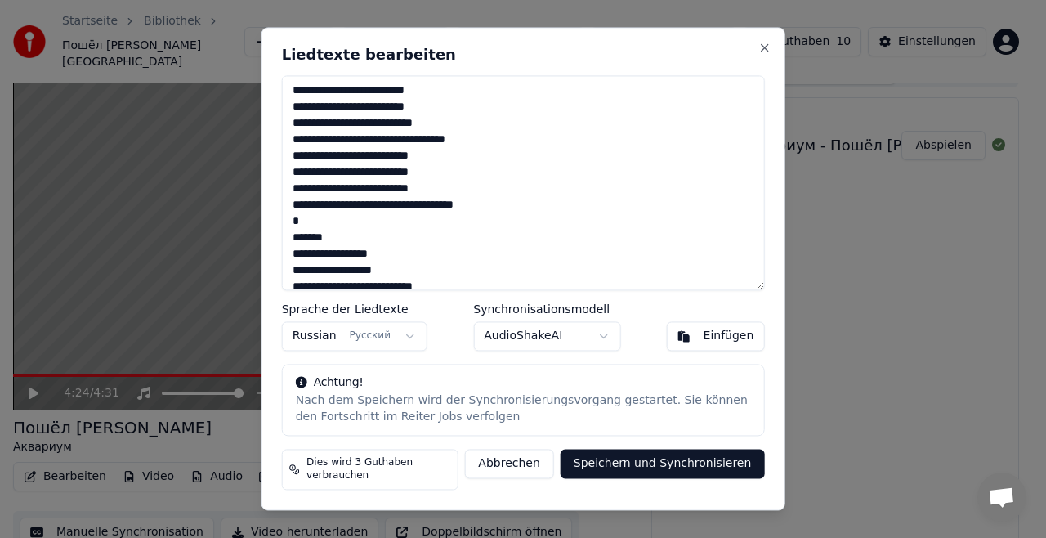
click at [342, 245] on textarea at bounding box center [523, 182] width 483 height 215
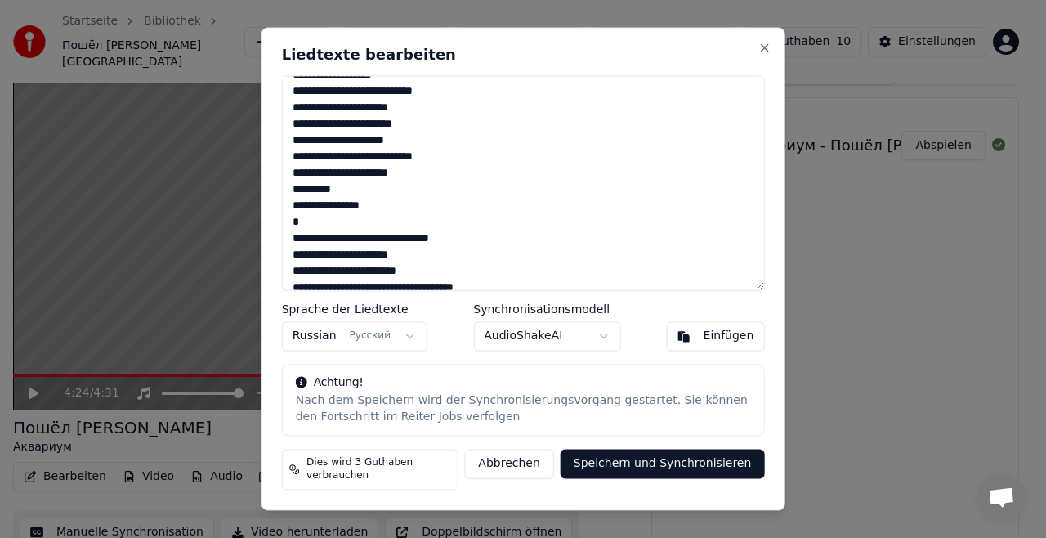
scroll to position [182, 0]
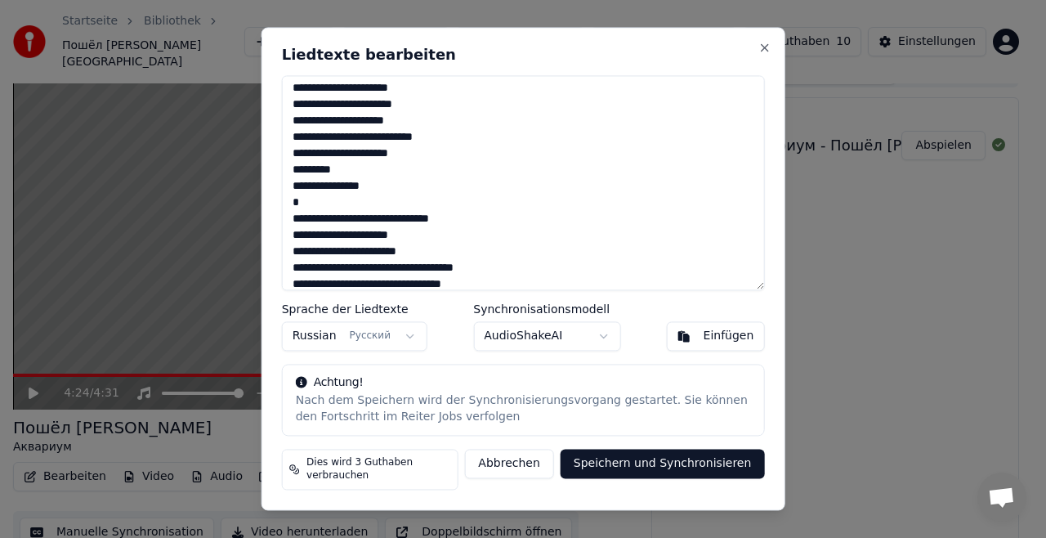
drag, startPoint x: 765, startPoint y: 164, endPoint x: 765, endPoint y: 174, distance: 9.8
click at [765, 174] on div "Liedtexte bearbeiten Sprache der Liedtexte Russian Русский Synchronisationsmode…" at bounding box center [524, 268] width 524 height 483
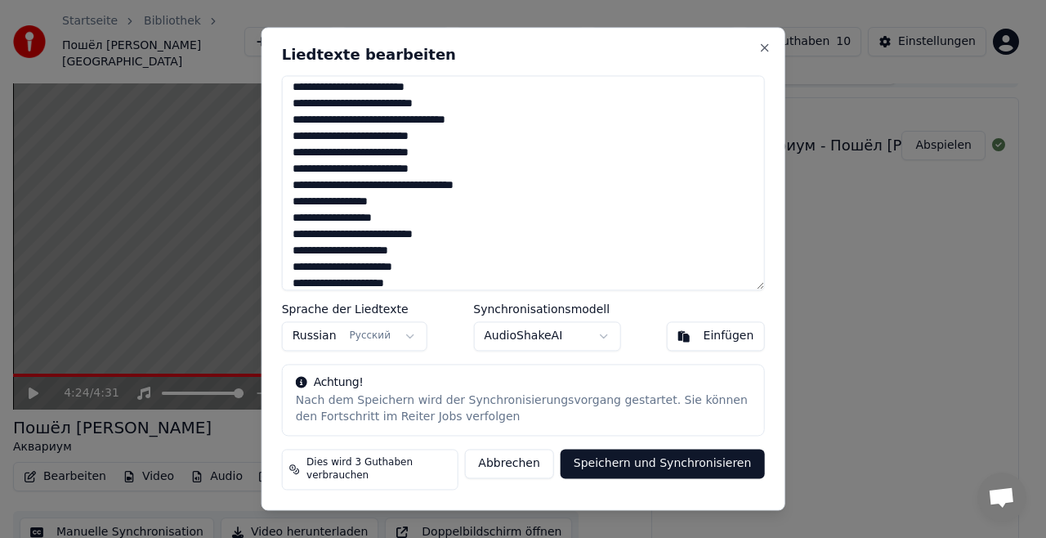
scroll to position [17, 0]
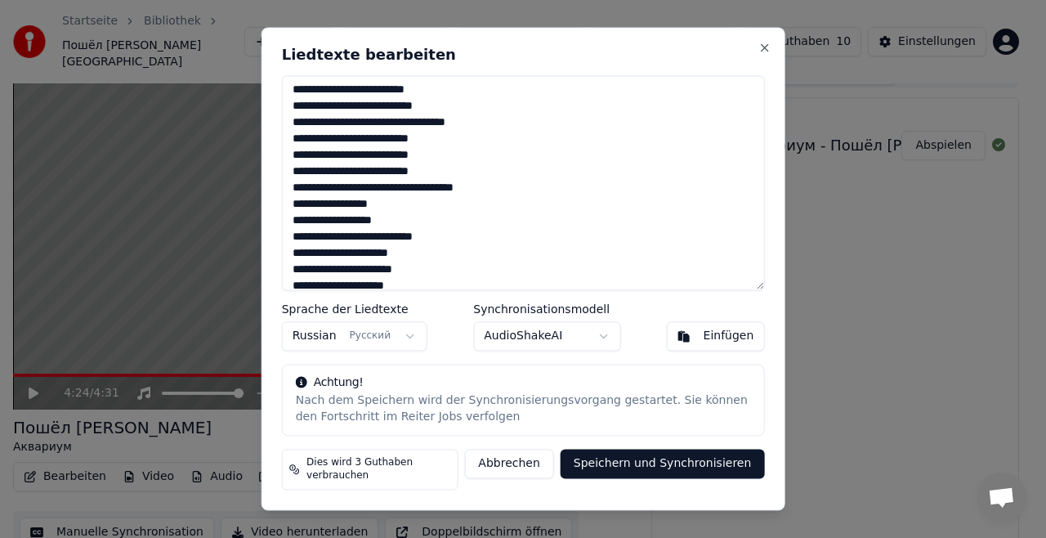
click at [535, 198] on textarea at bounding box center [523, 182] width 483 height 215
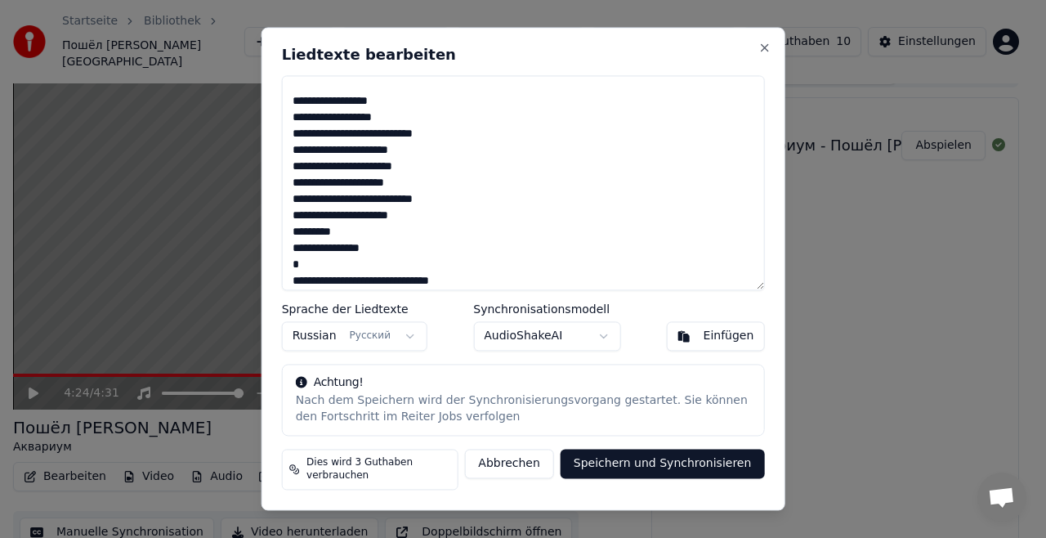
click at [763, 156] on textarea at bounding box center [523, 182] width 483 height 215
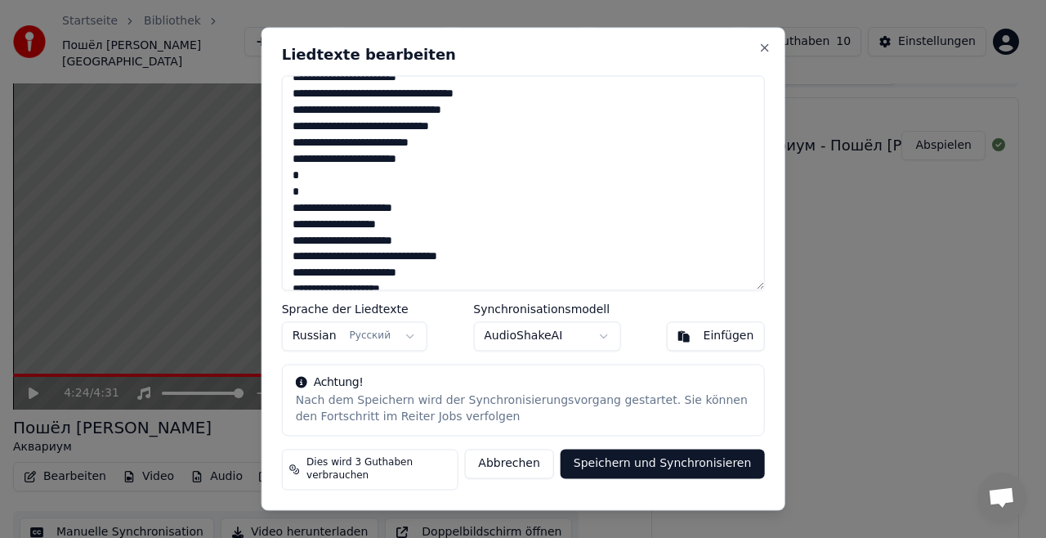
scroll to position [393, 0]
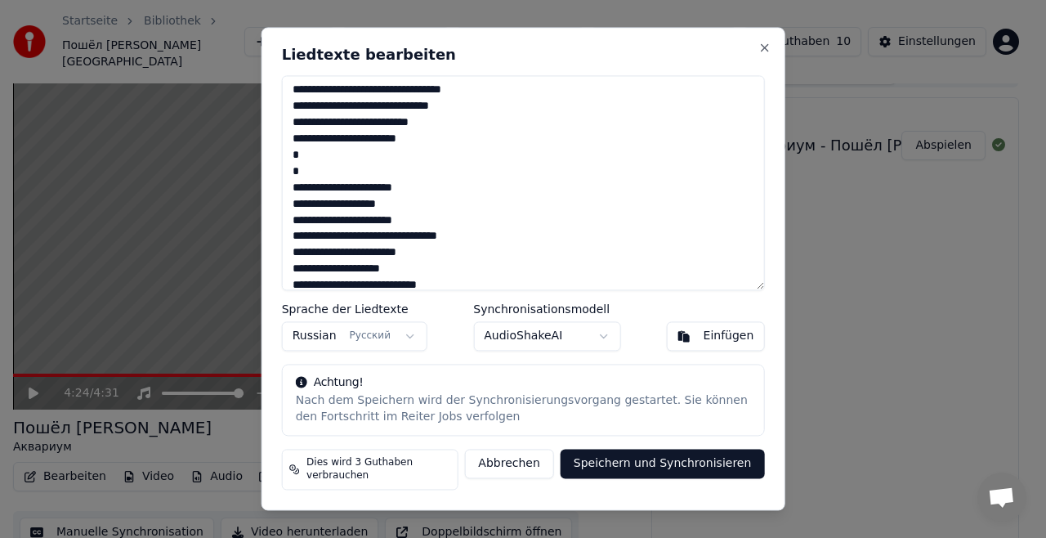
click at [350, 183] on textarea at bounding box center [523, 182] width 483 height 215
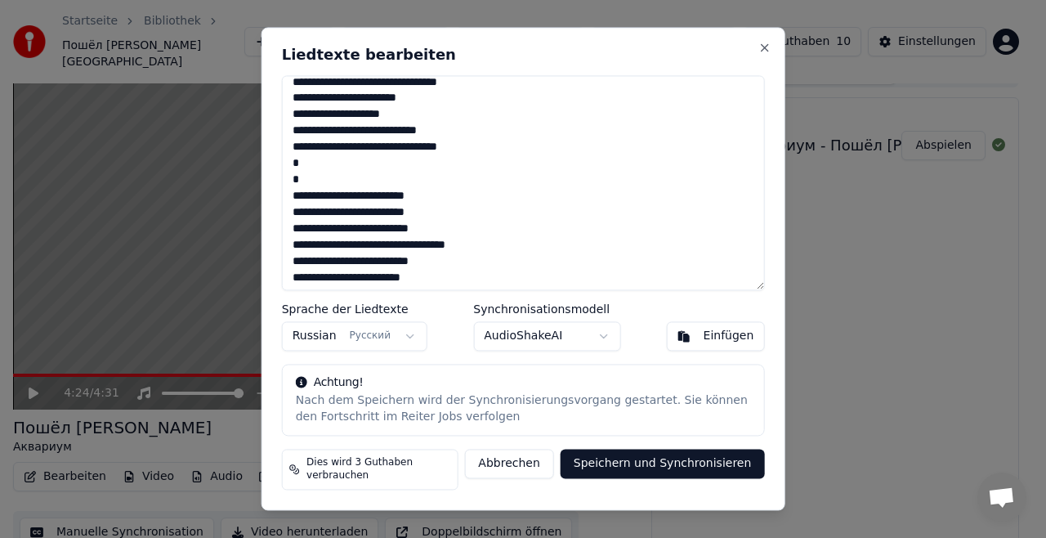
scroll to position [536, 0]
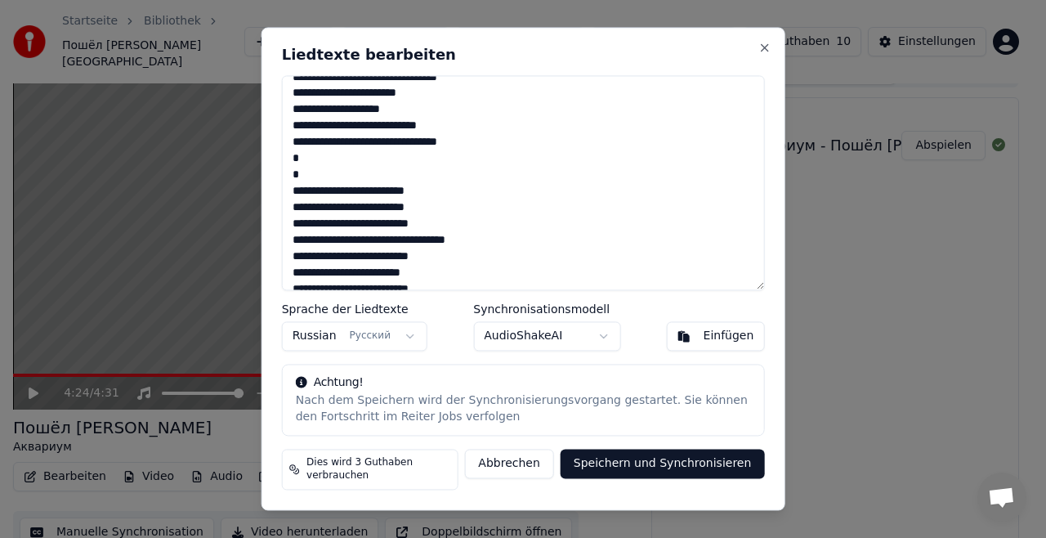
click at [313, 189] on textarea at bounding box center [523, 182] width 483 height 215
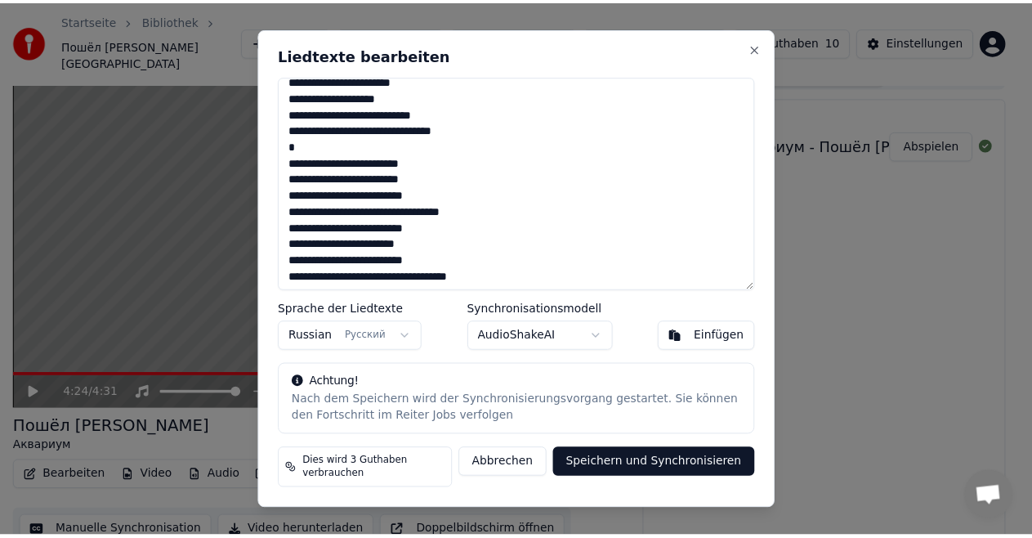
scroll to position [550, 0]
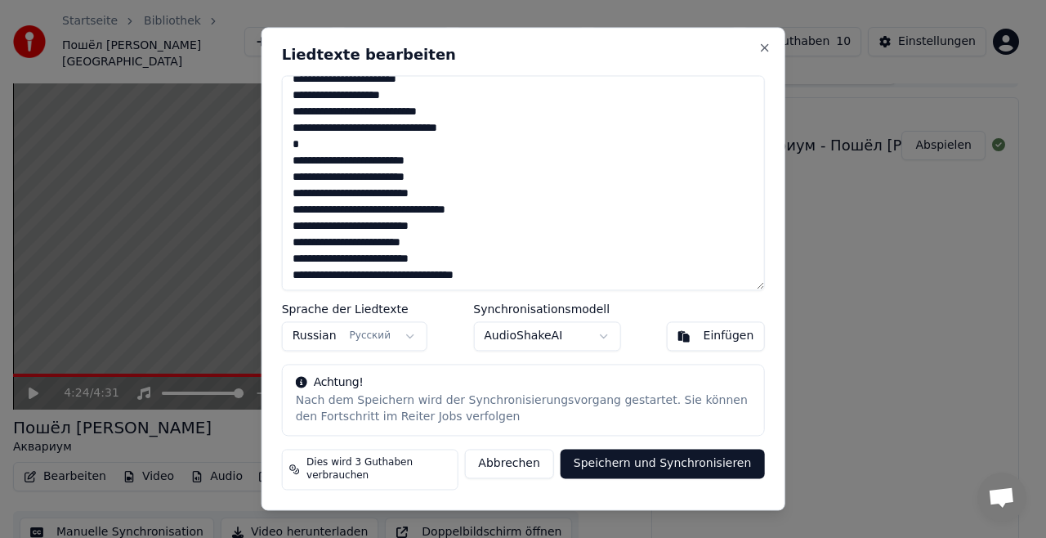
type textarea "**********"
click at [709, 477] on button "Speichern und Synchronisieren" at bounding box center [663, 464] width 204 height 29
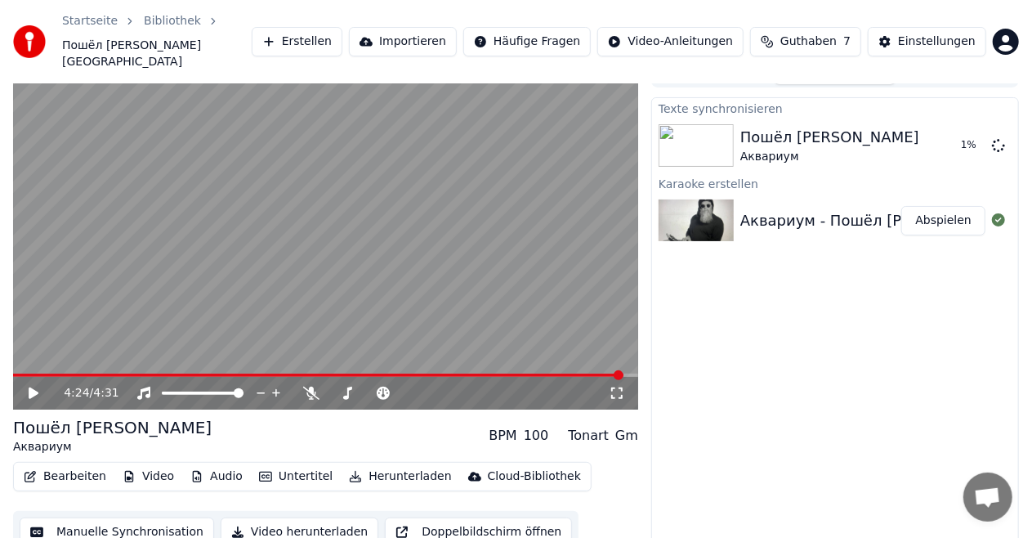
click at [636, 356] on video at bounding box center [325, 233] width 625 height 351
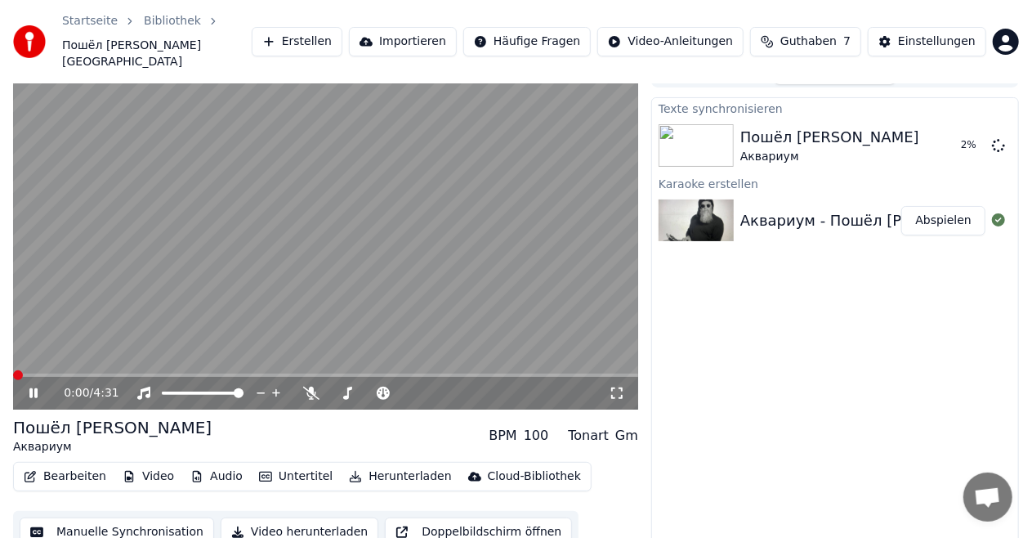
click at [13, 370] on span at bounding box center [18, 375] width 10 height 10
click at [201, 391] on span at bounding box center [203, 392] width 82 height 3
click at [186, 391] on span at bounding box center [181, 392] width 39 height 3
click at [778, 211] on div "Аквариум - Пошёл [PERSON_NAME]" at bounding box center [874, 220] width 269 height 23
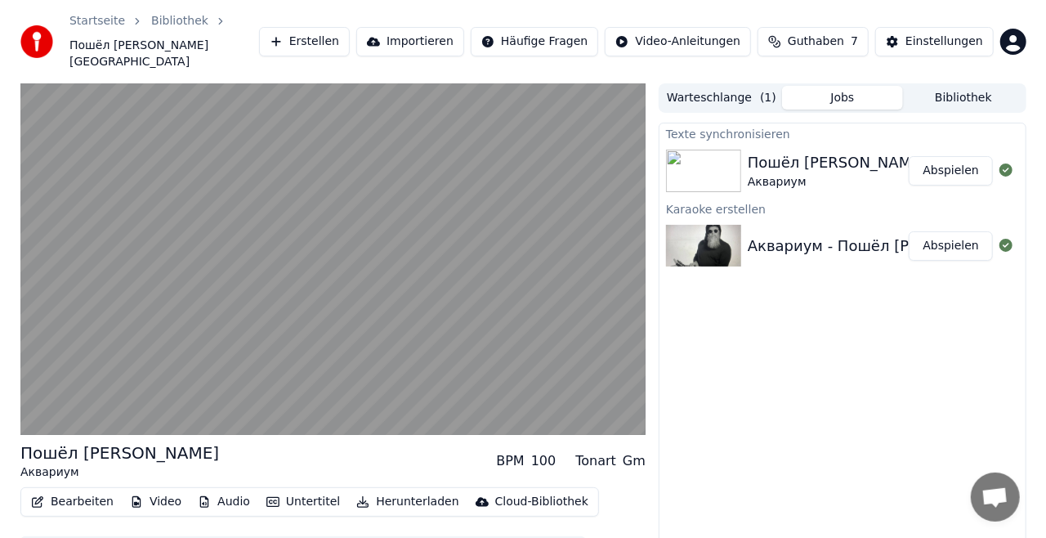
scroll to position [25, 0]
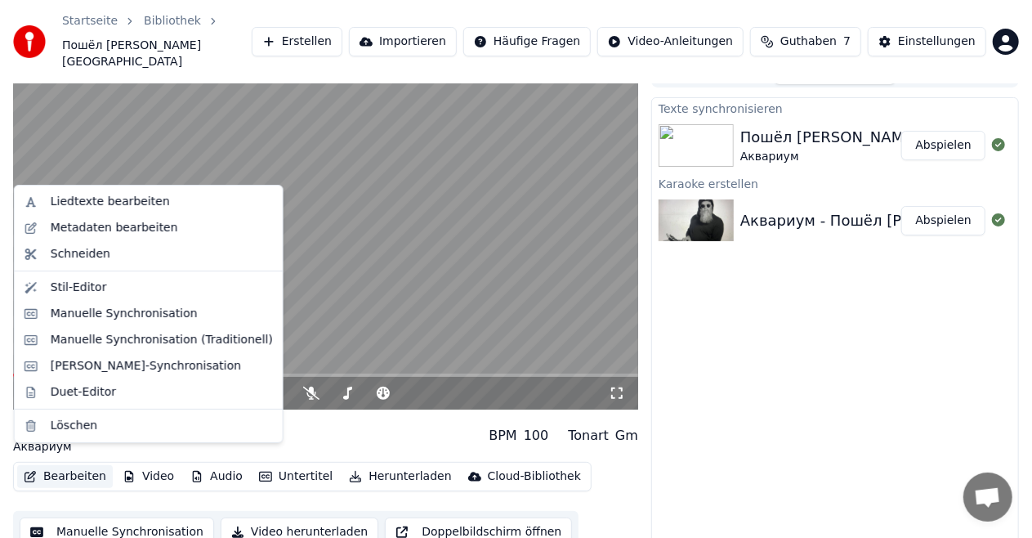
click at [81, 465] on button "Bearbeiten" at bounding box center [65, 476] width 96 height 23
click at [95, 204] on div "Liedtexte bearbeiten" at bounding box center [110, 202] width 119 height 16
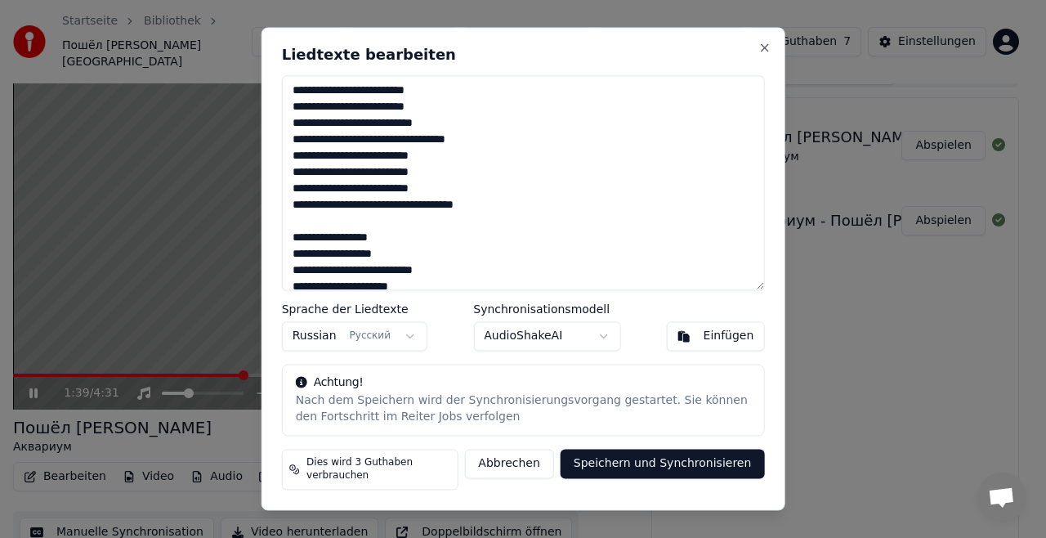
click at [369, 233] on textarea at bounding box center [523, 182] width 483 height 215
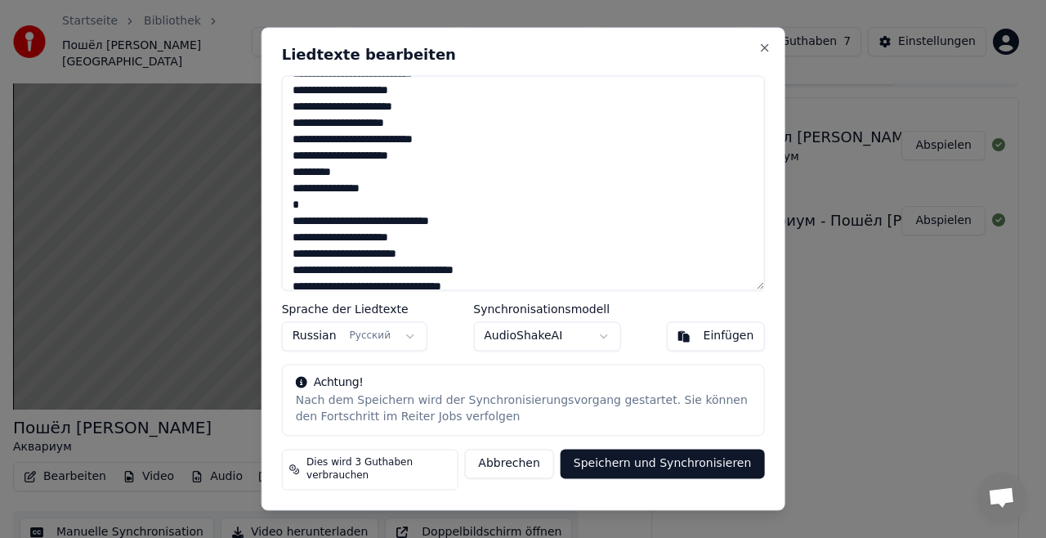
scroll to position [217, 0]
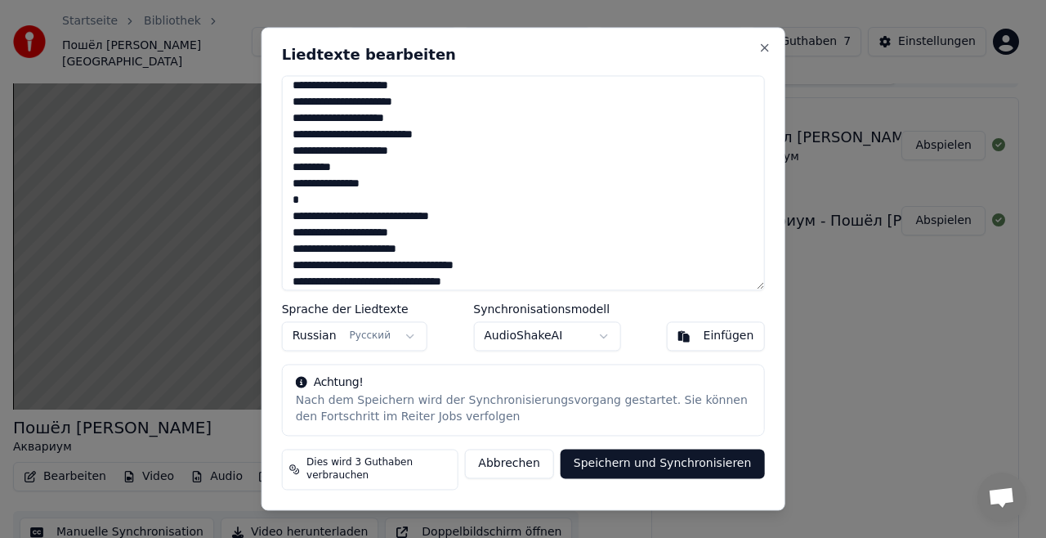
click at [456, 201] on textarea at bounding box center [523, 182] width 483 height 215
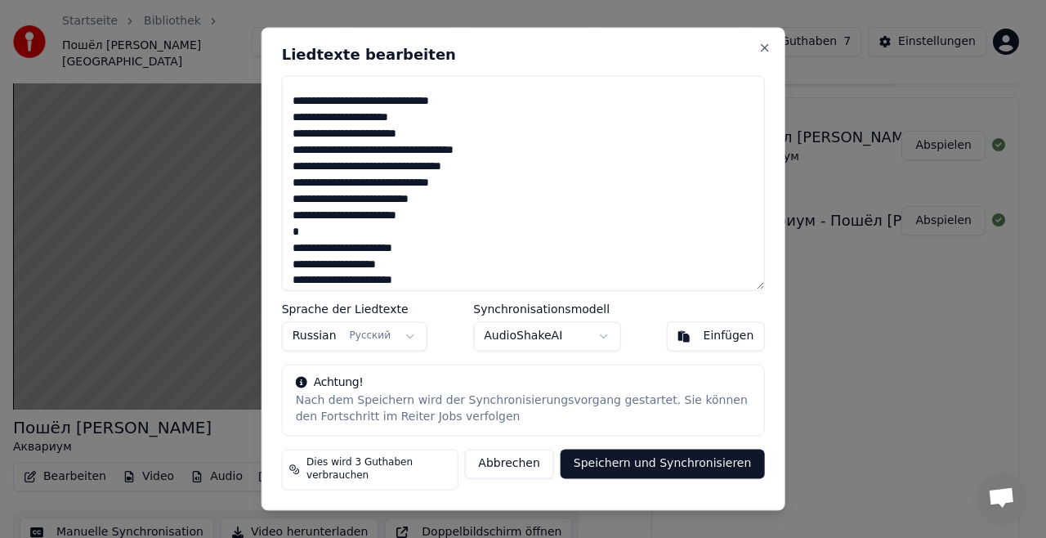
click at [366, 235] on textarea at bounding box center [523, 182] width 483 height 215
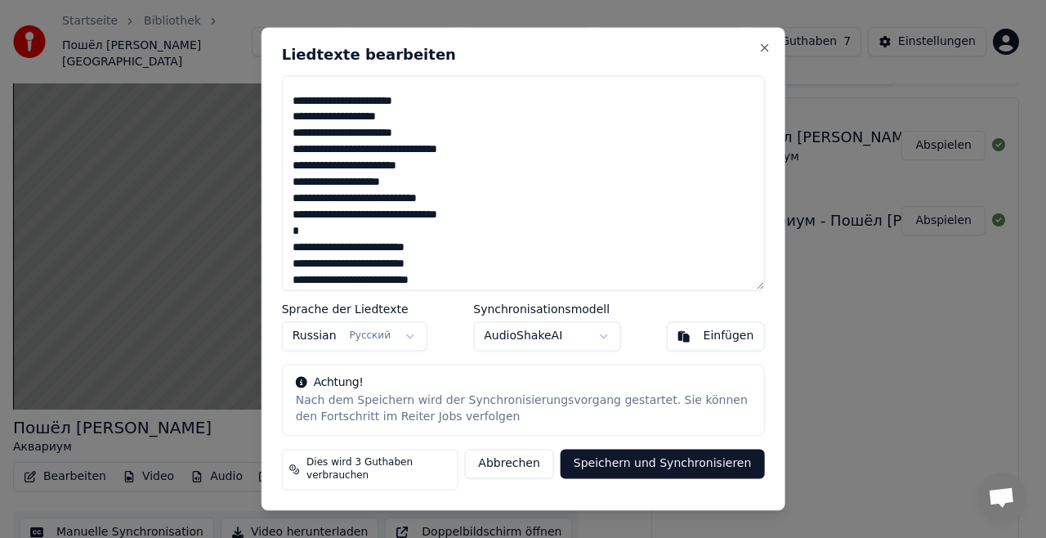
click at [454, 234] on textarea at bounding box center [523, 182] width 483 height 215
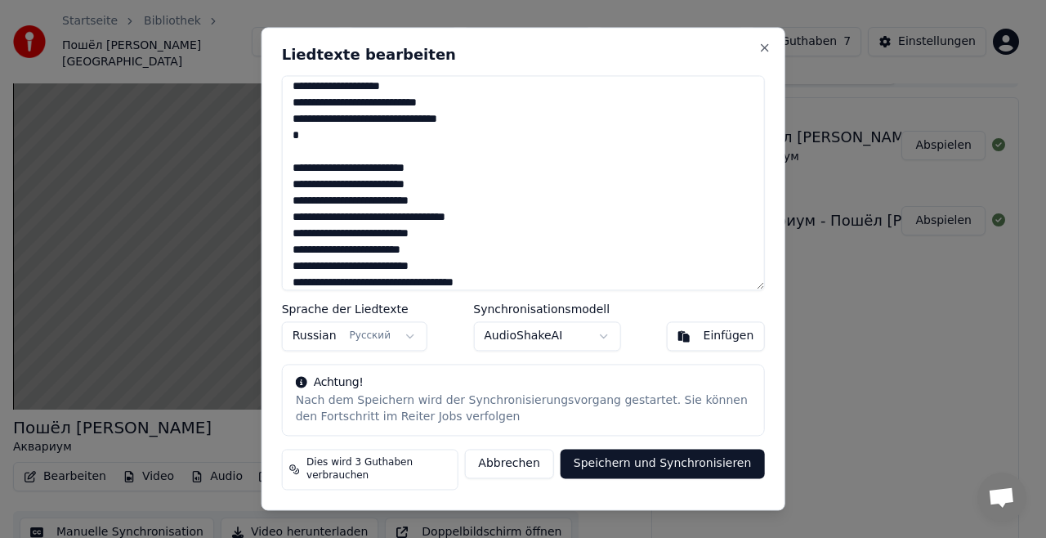
scroll to position [615, 0]
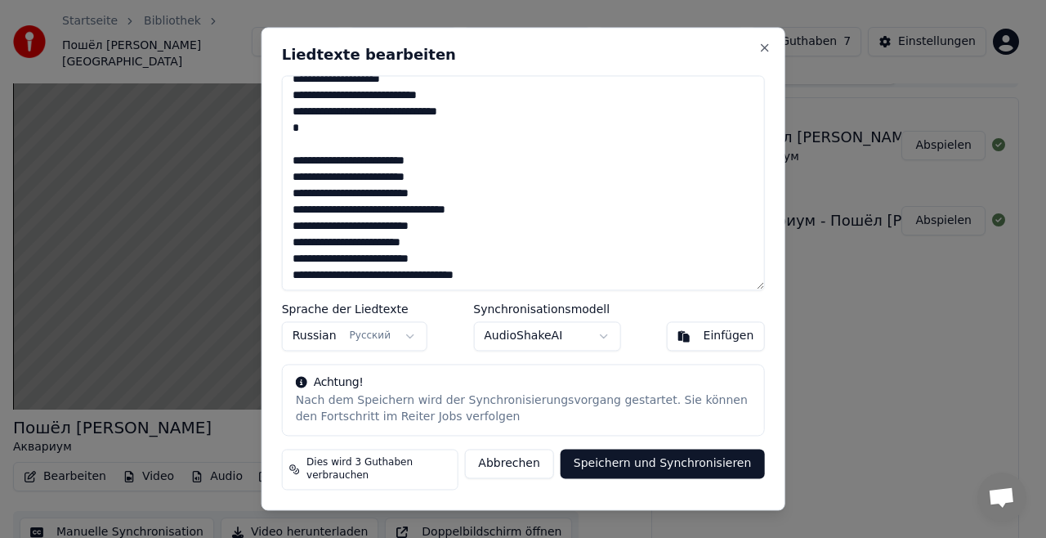
type textarea "**********"
click at [657, 471] on button "Speichern und Synchronisieren" at bounding box center [663, 464] width 204 height 29
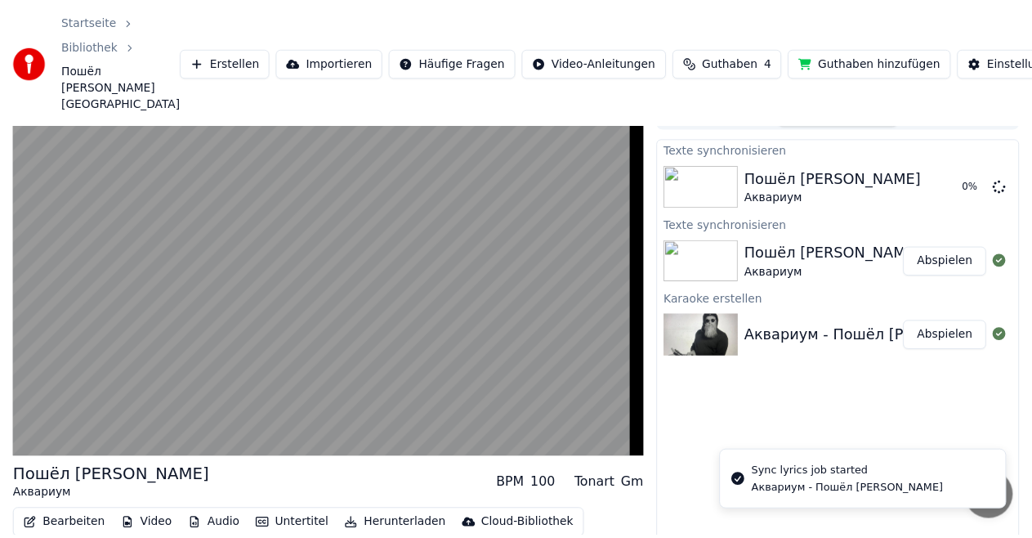
scroll to position [83, 0]
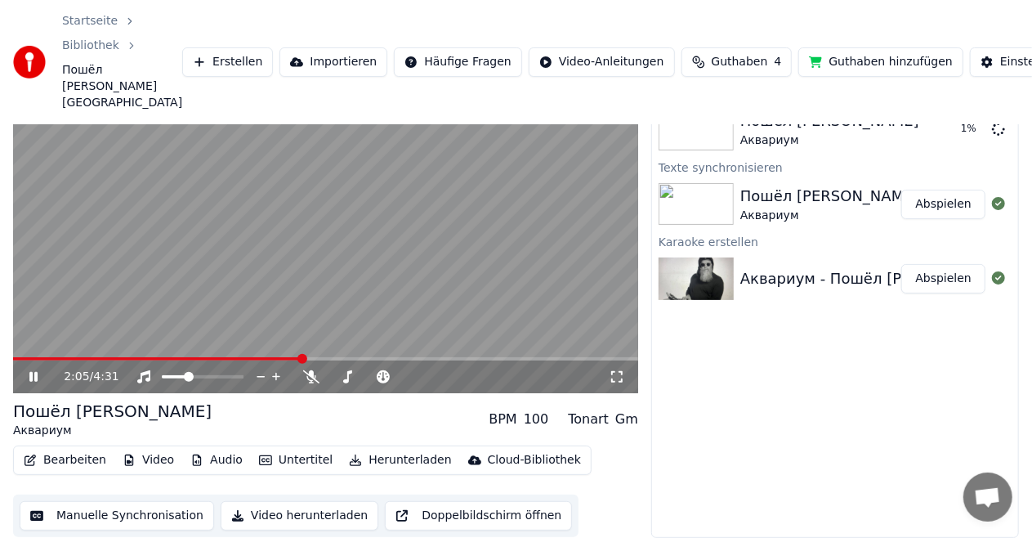
click at [25, 359] on span at bounding box center [157, 358] width 289 height 3
click at [52, 358] on span at bounding box center [325, 358] width 625 height 3
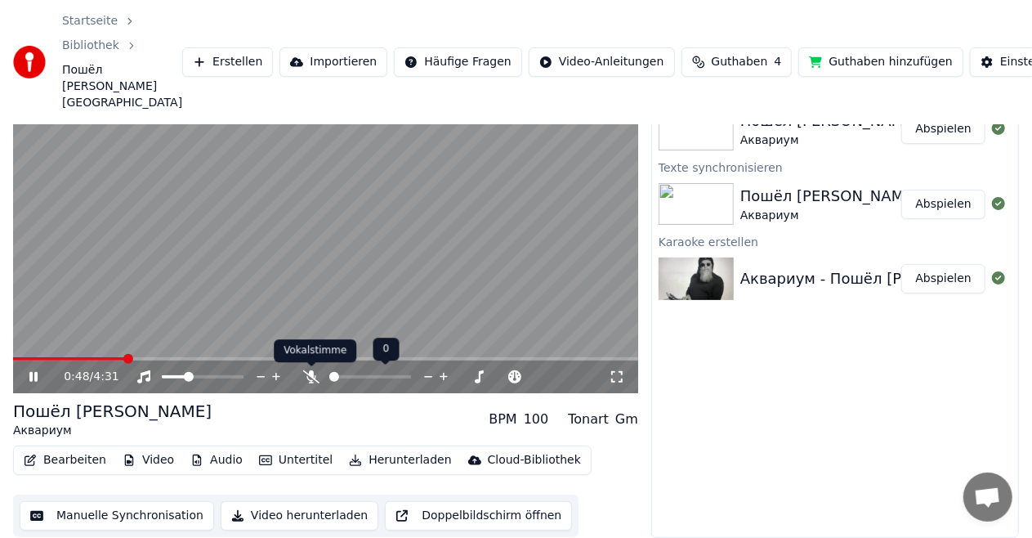
click at [307, 379] on icon at bounding box center [311, 376] width 16 height 13
click at [347, 379] on div at bounding box center [386, 377] width 132 height 16
click at [382, 378] on span at bounding box center [385, 376] width 41 height 3
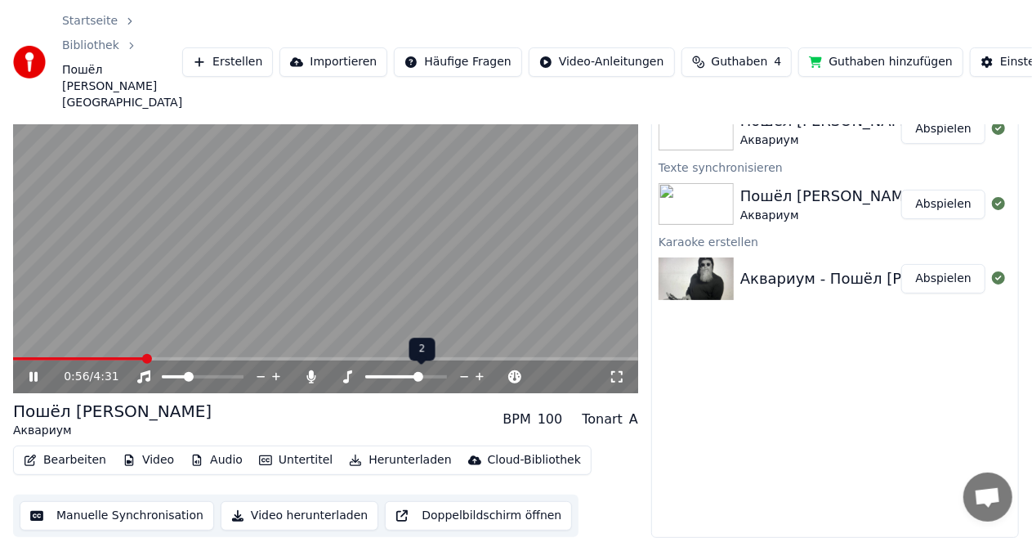
click at [420, 376] on span at bounding box center [419, 377] width 10 height 10
click at [444, 375] on span at bounding box center [406, 376] width 82 height 3
click at [444, 374] on span at bounding box center [442, 377] width 10 height 10
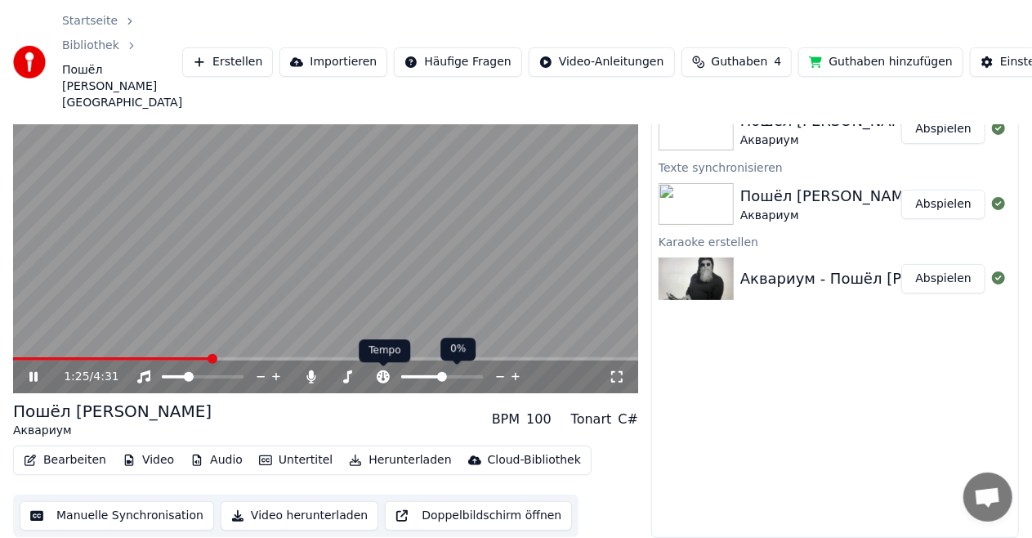
click at [383, 381] on icon at bounding box center [383, 376] width 16 height 13
click at [414, 379] on div at bounding box center [422, 377] width 132 height 16
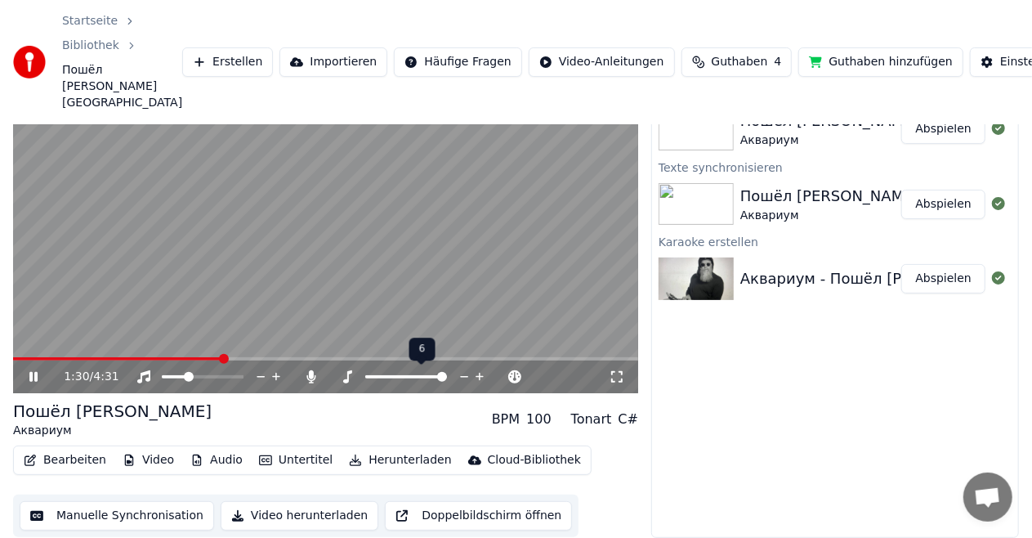
click at [411, 377] on span at bounding box center [406, 376] width 82 height 3
click at [408, 379] on span at bounding box center [413, 377] width 10 height 10
click at [407, 378] on span at bounding box center [406, 377] width 10 height 10
click at [280, 63] on button "Importieren" at bounding box center [334, 61] width 108 height 29
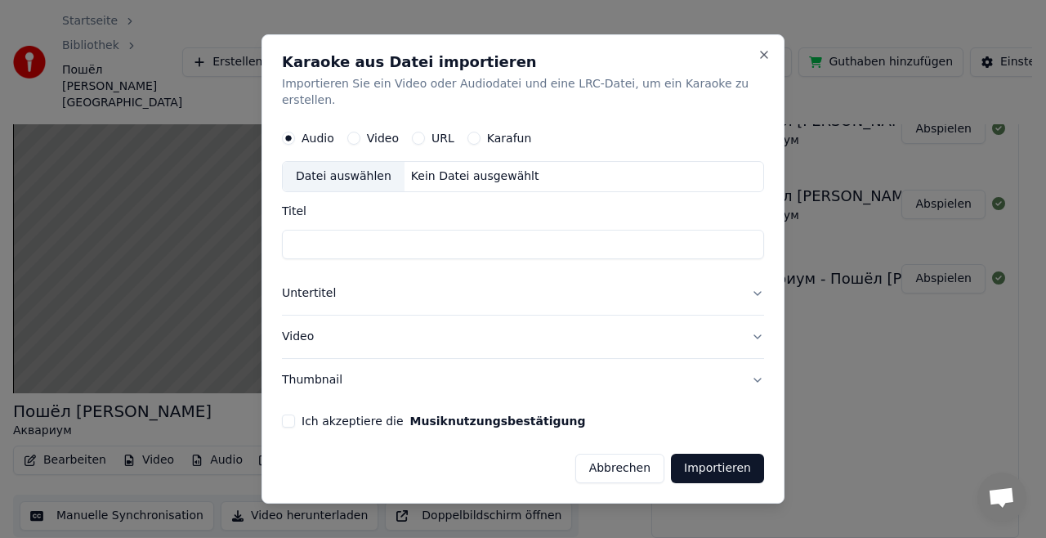
click at [636, 461] on button "Abbrechen" at bounding box center [619, 468] width 89 height 29
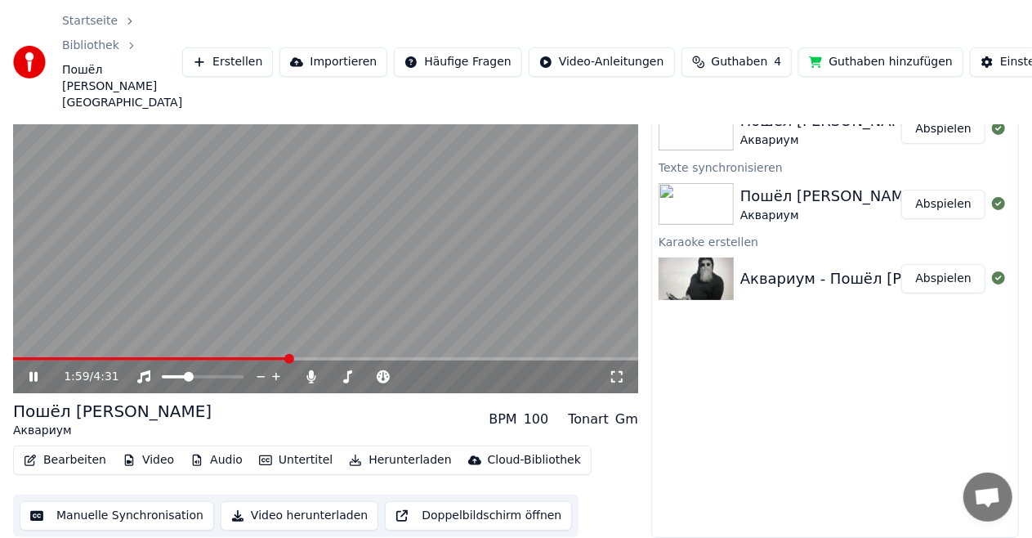
click at [499, 242] on video at bounding box center [325, 217] width 625 height 351
click at [280, 57] on button "Importieren" at bounding box center [334, 61] width 108 height 29
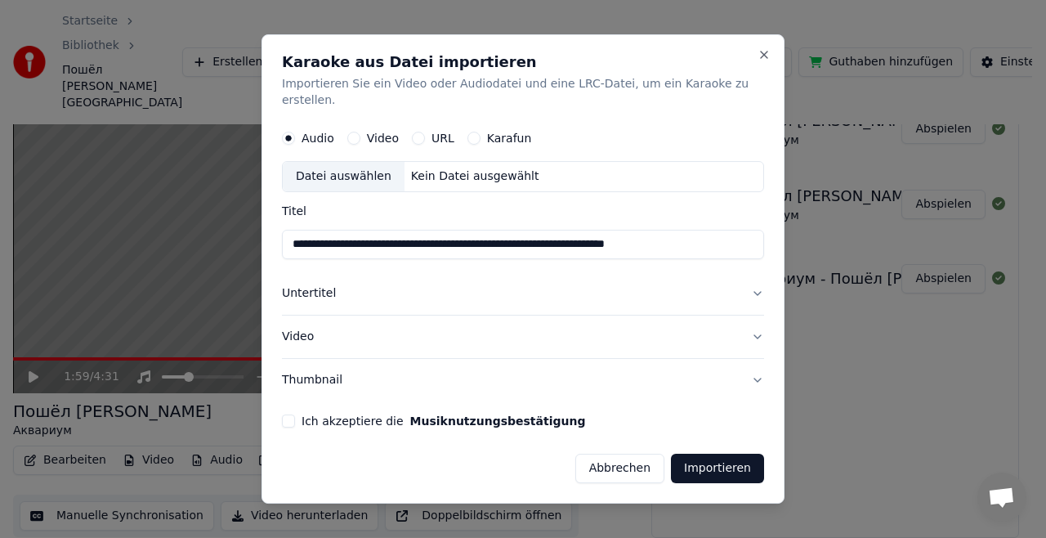
type input "**********"
click at [740, 461] on button "Importieren" at bounding box center [717, 468] width 93 height 29
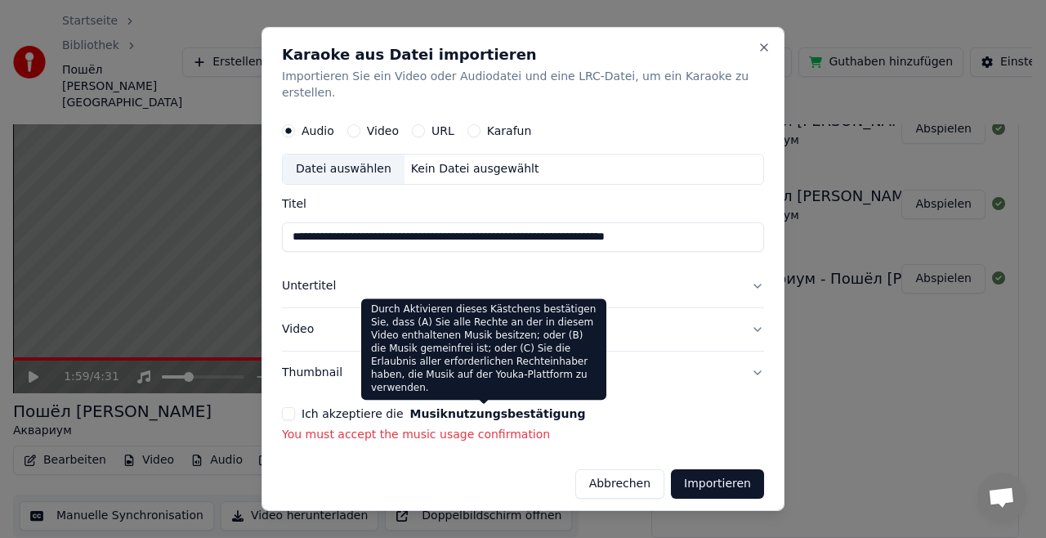
click at [499, 408] on button "Musiknutzungsbestätigung" at bounding box center [498, 413] width 176 height 11
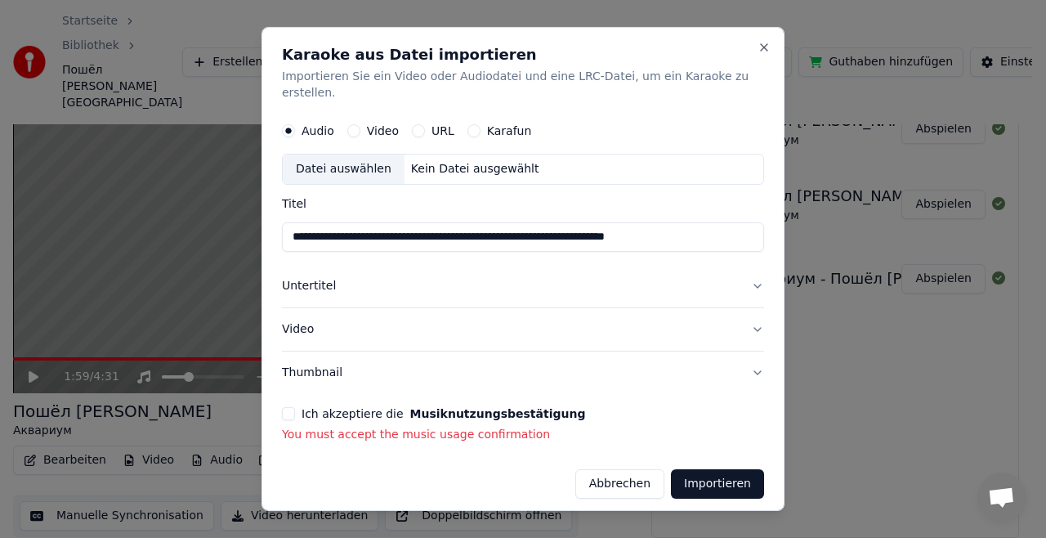
click at [294, 407] on button "Ich akzeptiere die Musiknutzungsbestätigung" at bounding box center [288, 413] width 13 height 13
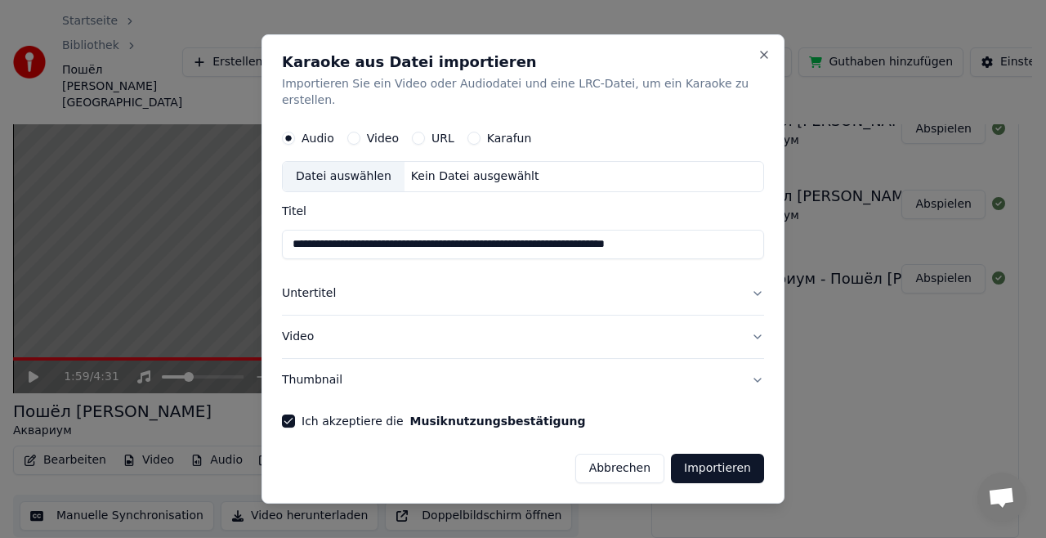
click at [726, 458] on button "Importieren" at bounding box center [717, 468] width 93 height 29
click at [705, 464] on button "Importieren" at bounding box center [717, 468] width 93 height 29
click at [708, 458] on button "Importieren" at bounding box center [717, 468] width 93 height 29
click at [369, 136] on div "Video" at bounding box center [372, 138] width 51 height 13
click at [425, 132] on button "URL" at bounding box center [418, 138] width 13 height 13
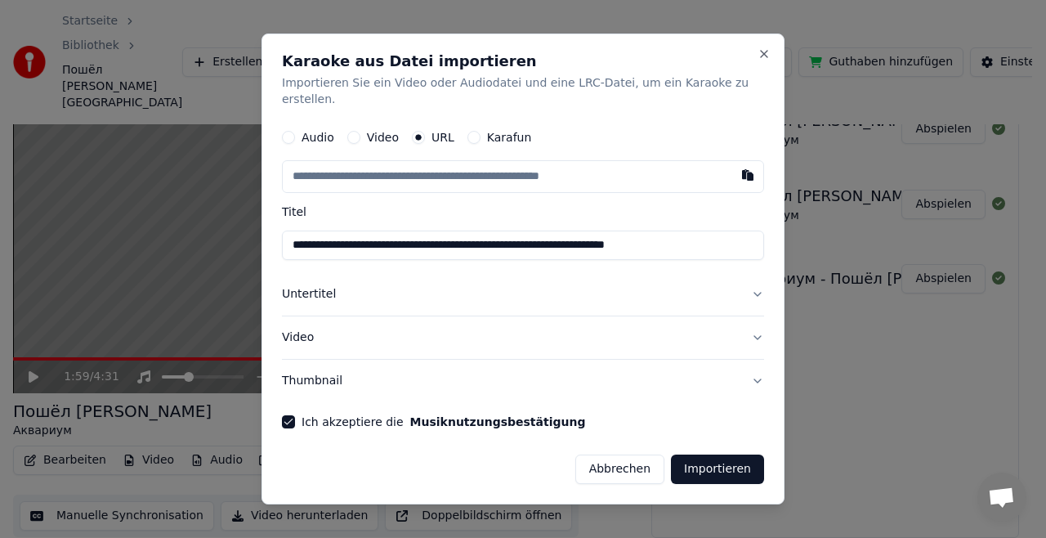
click at [481, 131] on button "Karafun" at bounding box center [473, 137] width 13 height 13
click at [425, 132] on button "URL" at bounding box center [418, 138] width 13 height 13
click at [395, 245] on input "**********" at bounding box center [523, 244] width 482 height 29
drag, startPoint x: 299, startPoint y: 235, endPoint x: 996, endPoint y: 291, distance: 699.4
click at [996, 291] on body "Startseite Bibliothek Пошёл Вон Вавилон • Аквариум Erstellen Importieren Häufig…" at bounding box center [516, 186] width 1032 height 538
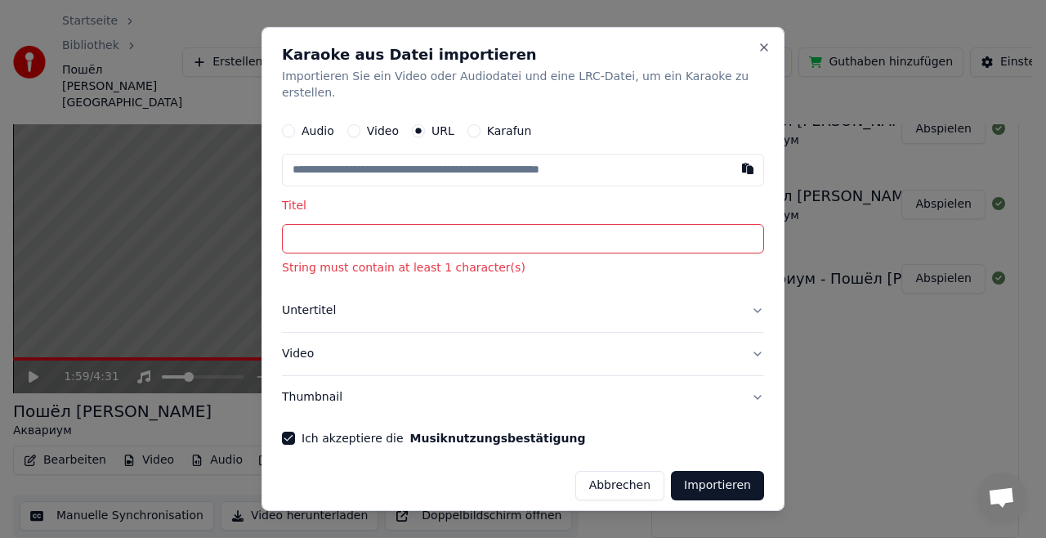
click at [458, 159] on input "text" at bounding box center [523, 170] width 482 height 33
paste input "**********"
type input "**********"
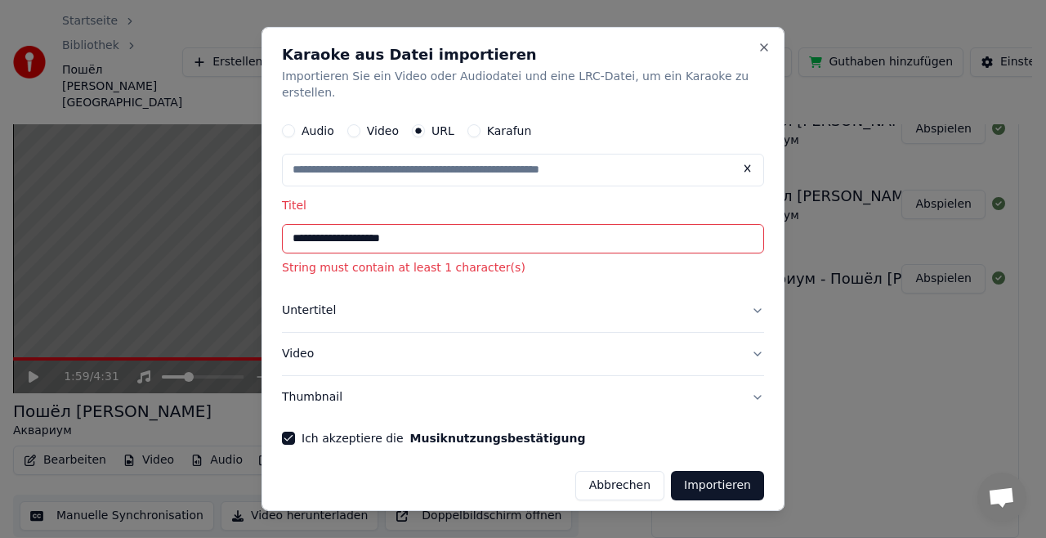
click at [701, 471] on button "Importieren" at bounding box center [717, 485] width 93 height 29
type input "**********"
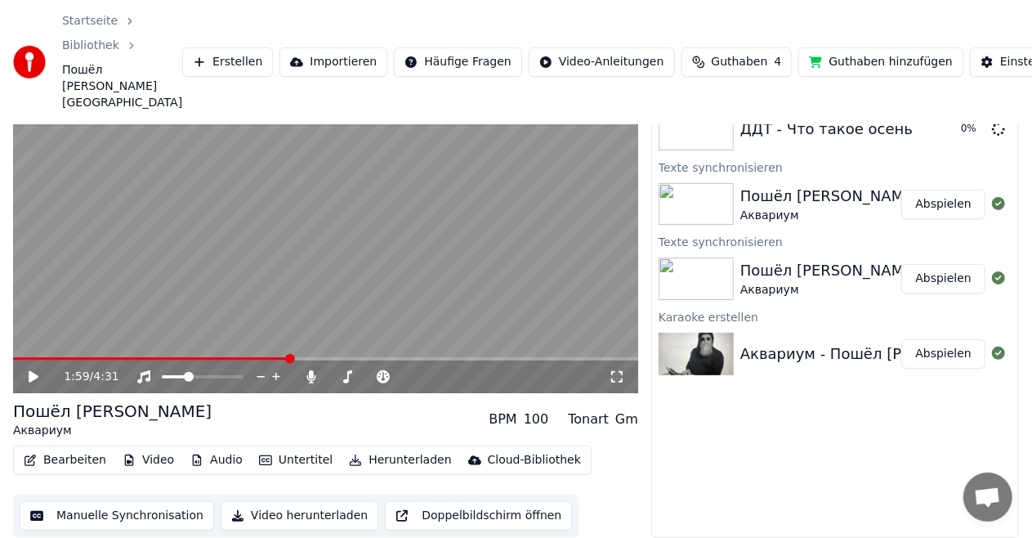
scroll to position [0, 0]
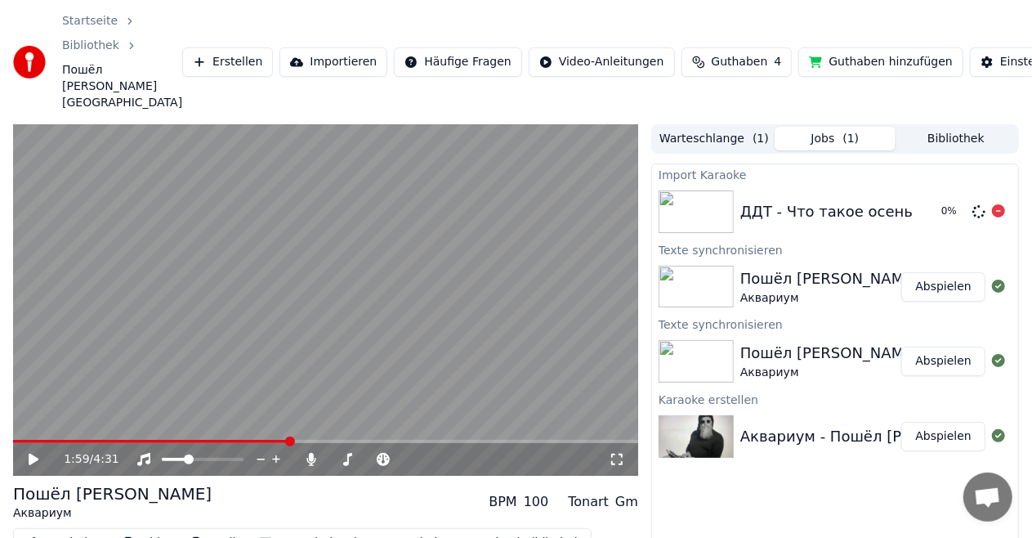
click at [762, 226] on div "ДДТ - Что такое осень 0 %" at bounding box center [835, 212] width 366 height 56
click at [712, 60] on span "Guthaben" at bounding box center [740, 62] width 56 height 16
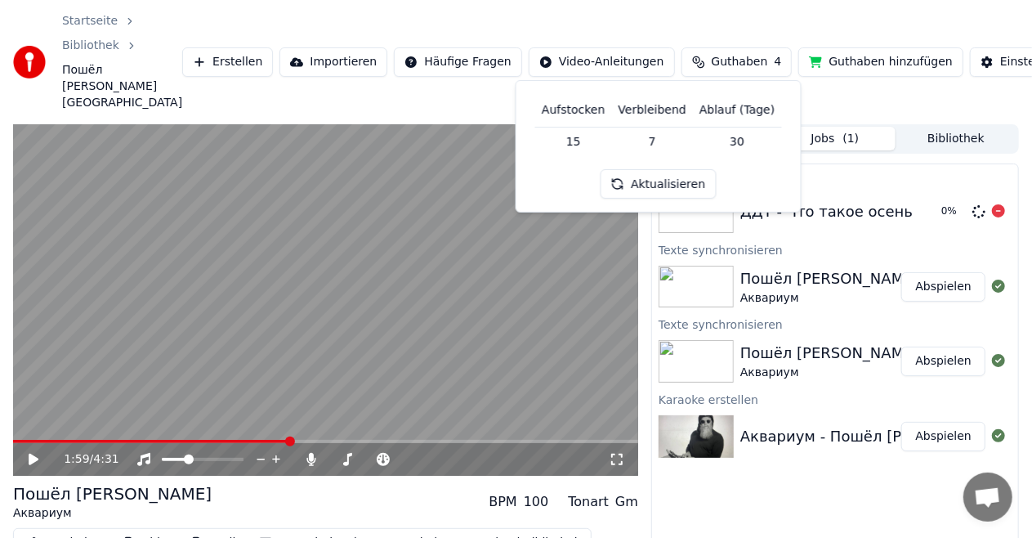
click at [929, 214] on div "0 %" at bounding box center [969, 212] width 83 height 20
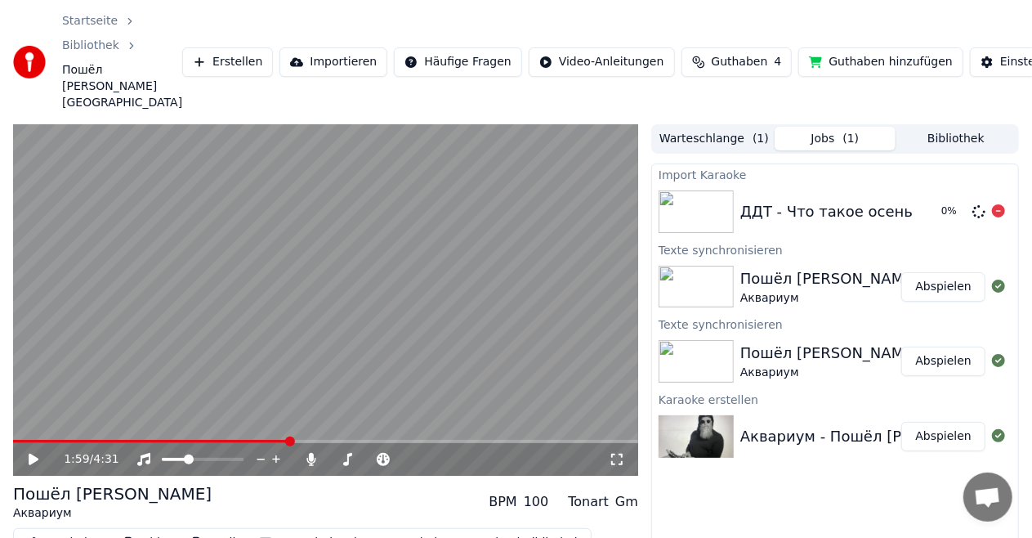
click at [929, 214] on div "0 %" at bounding box center [969, 212] width 83 height 20
click at [722, 211] on img at bounding box center [696, 211] width 75 height 42
click at [700, 216] on img at bounding box center [696, 211] width 75 height 42
click at [954, 210] on button "Abspielen" at bounding box center [943, 211] width 84 height 29
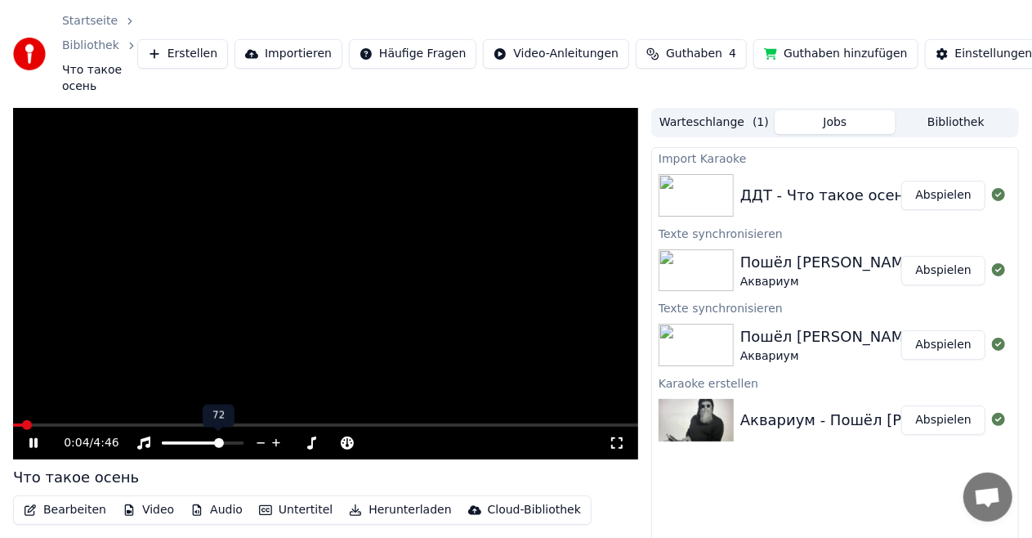
click at [221, 441] on span at bounding box center [203, 442] width 82 height 3
click at [238, 441] on span at bounding box center [203, 442] width 82 height 3
click at [140, 447] on icon at bounding box center [143, 442] width 13 height 13
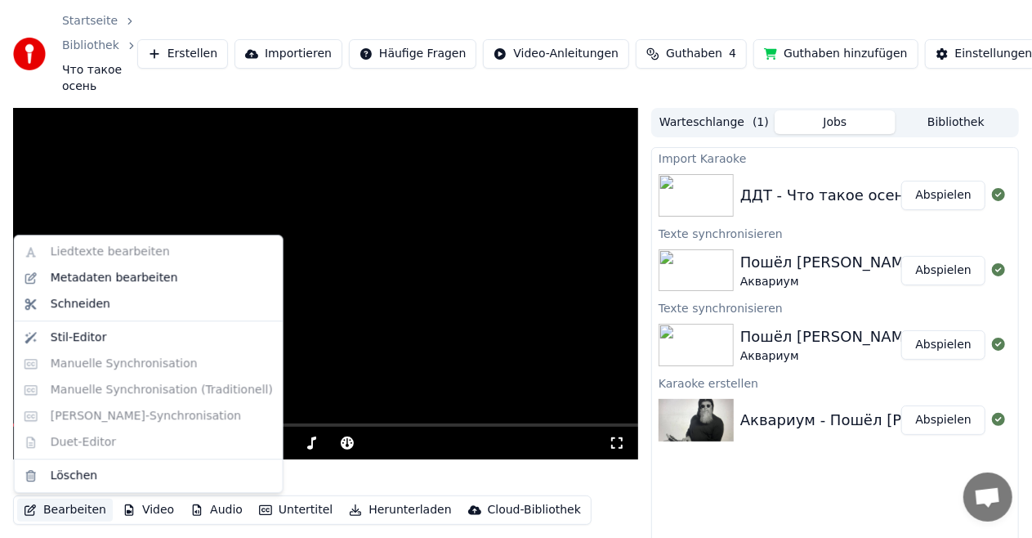
click at [72, 512] on button "Bearbeiten" at bounding box center [65, 510] width 96 height 23
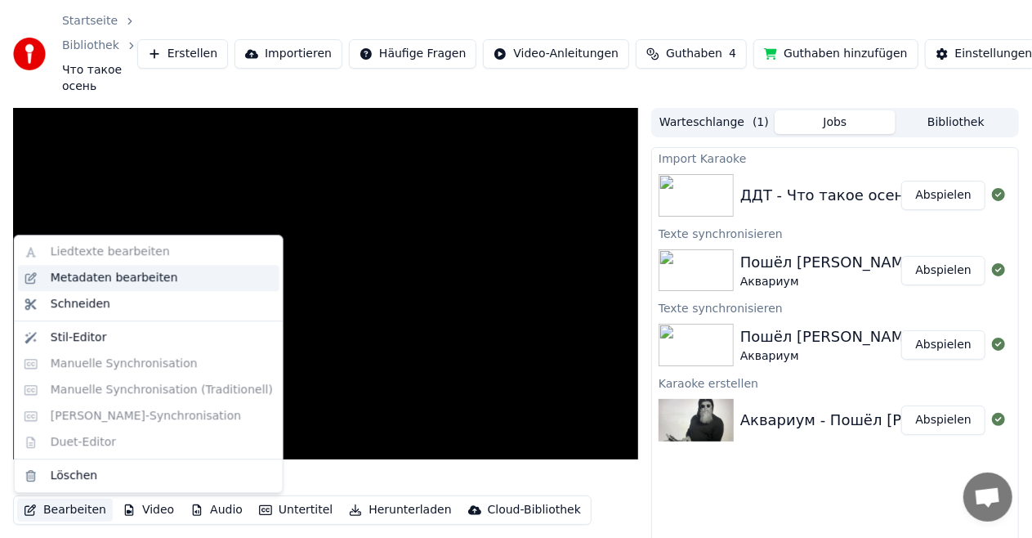
click at [101, 282] on div "Metadaten bearbeiten" at bounding box center [114, 278] width 127 height 16
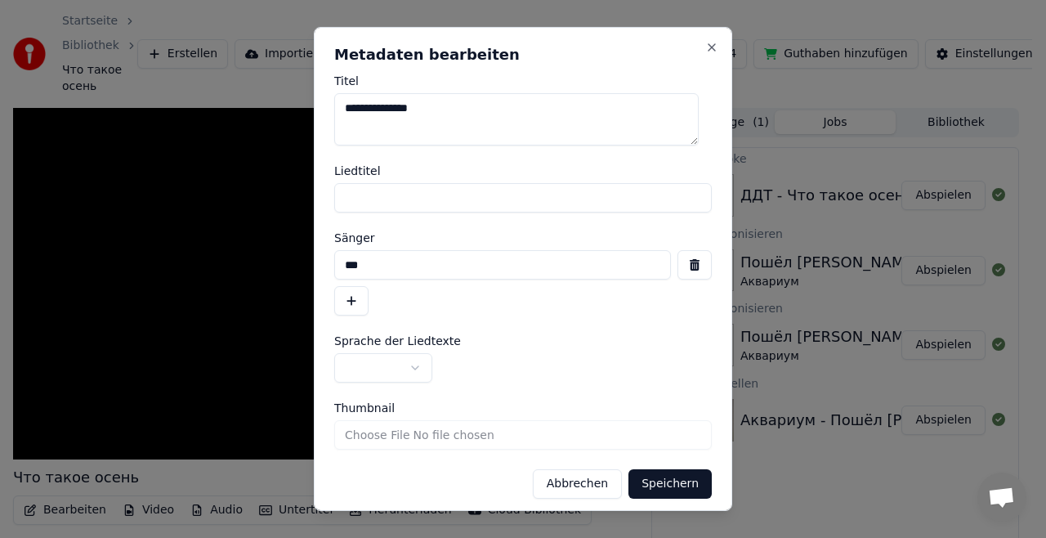
click at [559, 477] on button "Abbrechen" at bounding box center [577, 483] width 89 height 29
